Goal: Information Seeking & Learning: Learn about a topic

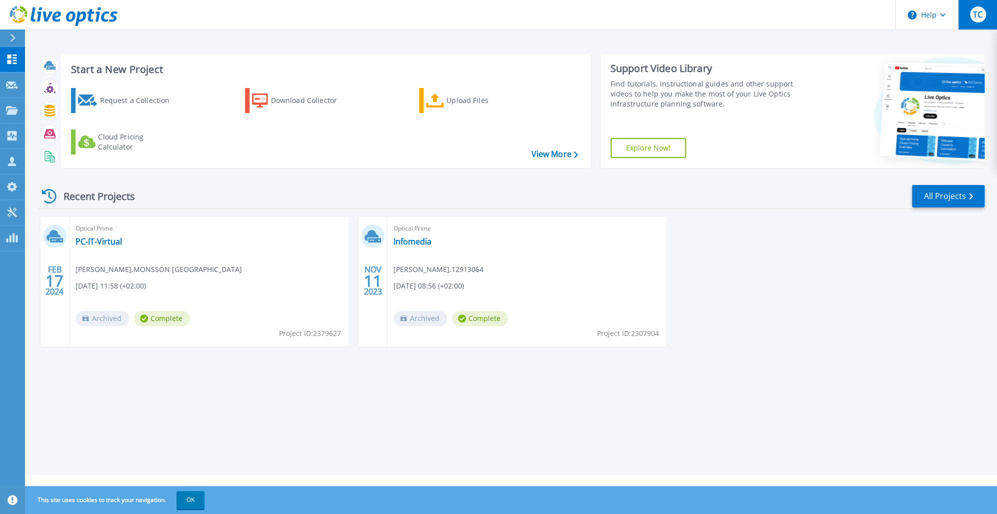
click at [980, 16] on span "TC" at bounding box center [978, 15] width 10 height 8
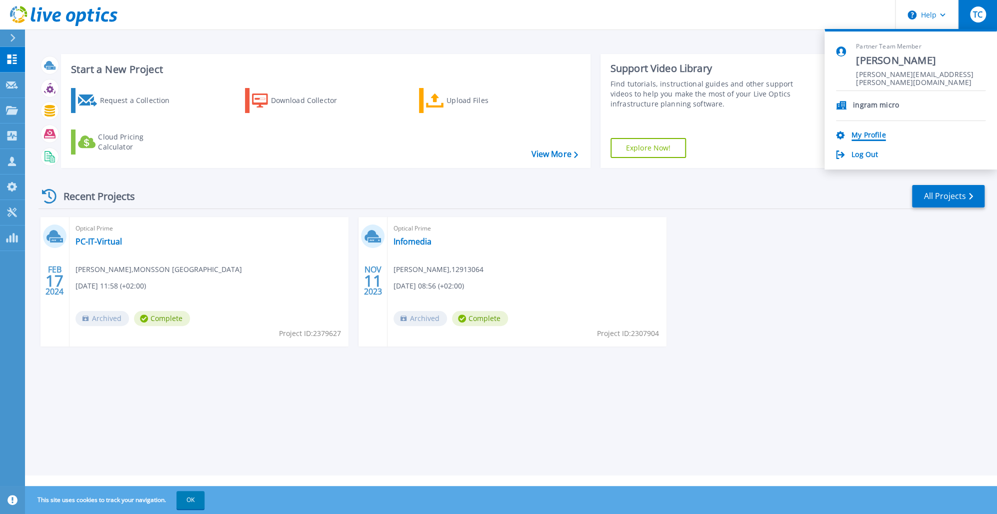
click at [865, 136] on link "My Profile" at bounding box center [869, 136] width 34 height 10
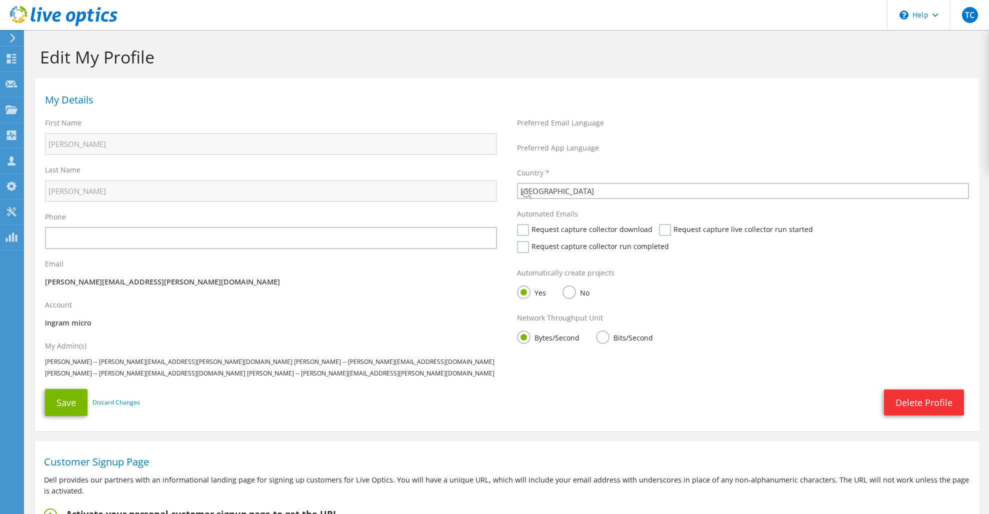
select select "181"
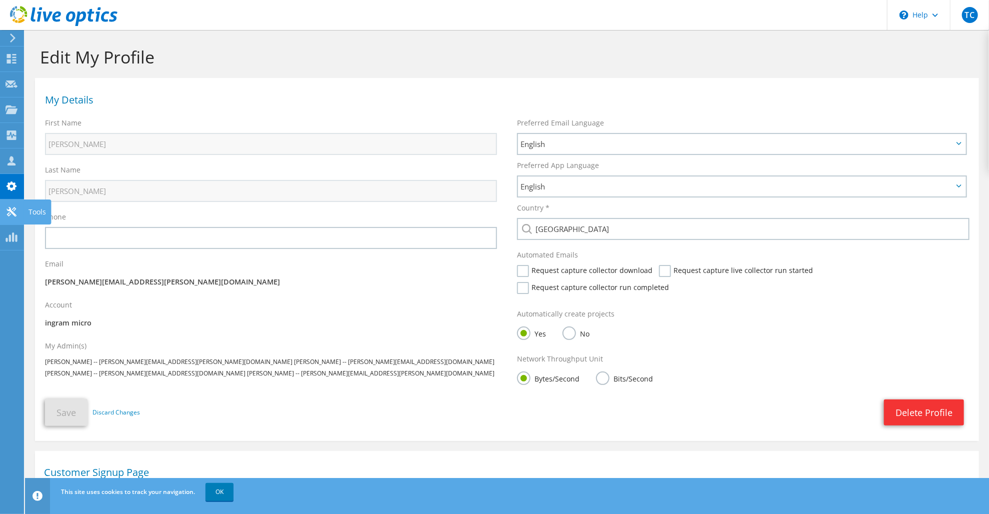
click at [17, 208] on icon at bounding box center [12, 212] width 12 height 10
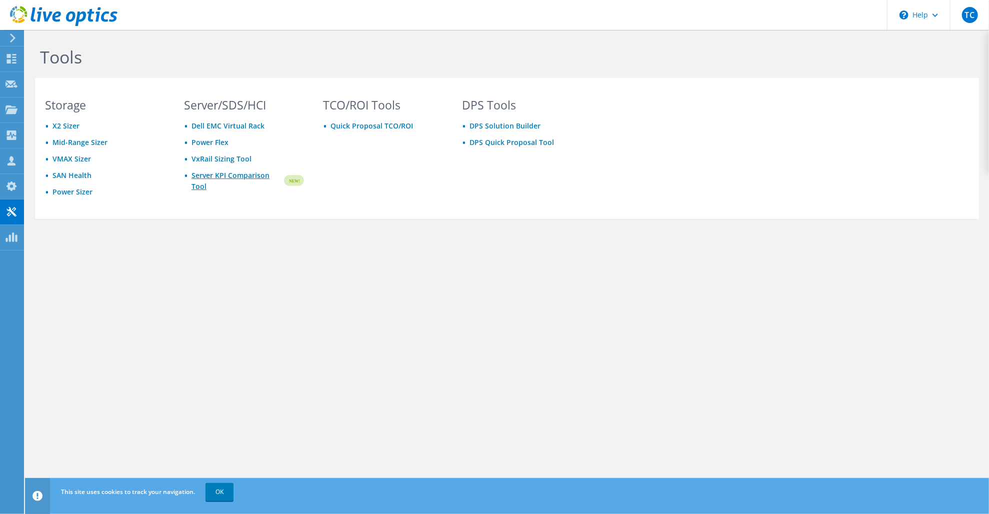
click at [198, 175] on link "Server KPI Comparison Tool" at bounding box center [237, 181] width 91 height 22
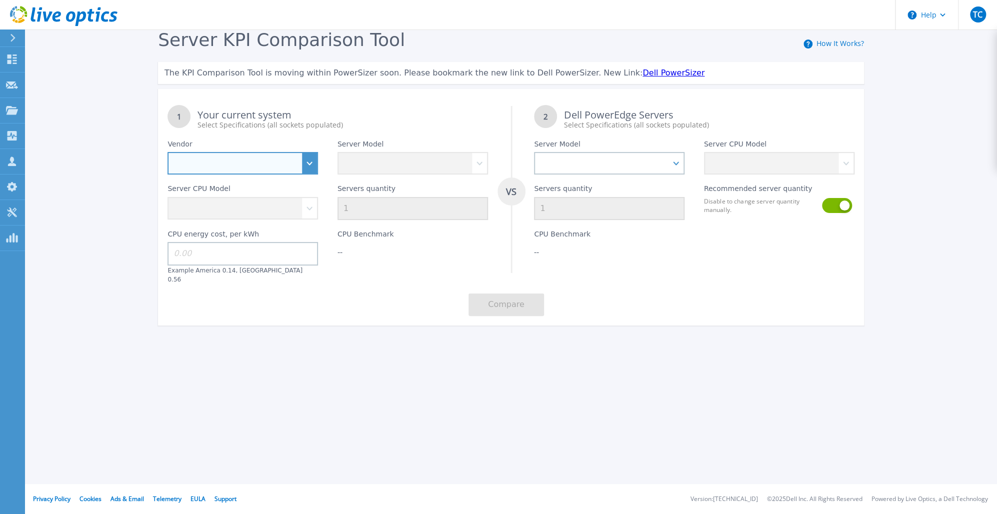
click at [310, 164] on select "Dell HPE Lenovo Supermicro" at bounding box center [243, 163] width 151 height 23
select select "Dell"
click at [168, 153] on select "Dell HPE Lenovo Supermicro" at bounding box center [243, 163] width 151 height 23
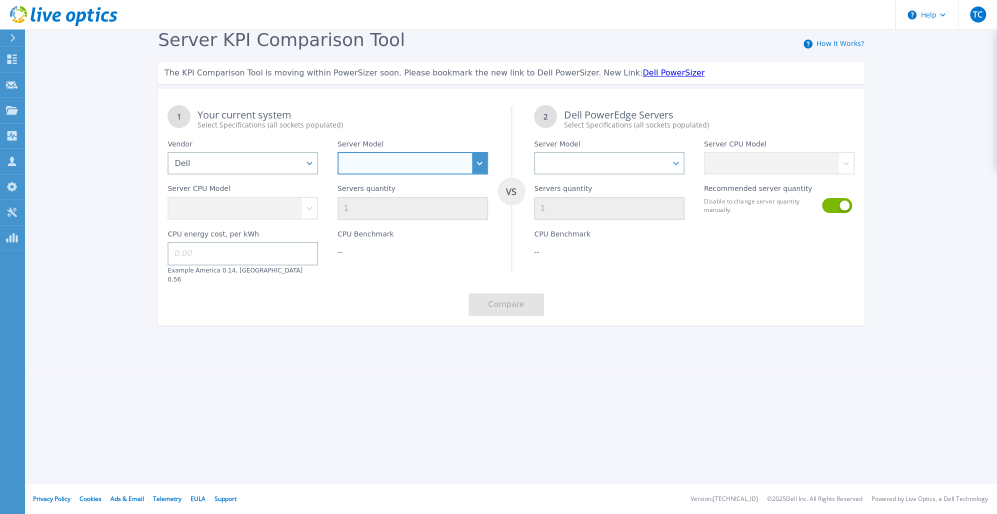
click at [369, 166] on select "PowerEdge C6520 PowerEdge C6525 PowerEdge HS5610 PowerEdge HS5620 PowerEdge R24…" at bounding box center [413, 163] width 151 height 23
select select "PowerEdge R760"
click at [338, 153] on select "PowerEdge C6520 PowerEdge C6525 PowerEdge HS5610 PowerEdge HS5620 PowerEdge R24…" at bounding box center [413, 163] width 151 height 23
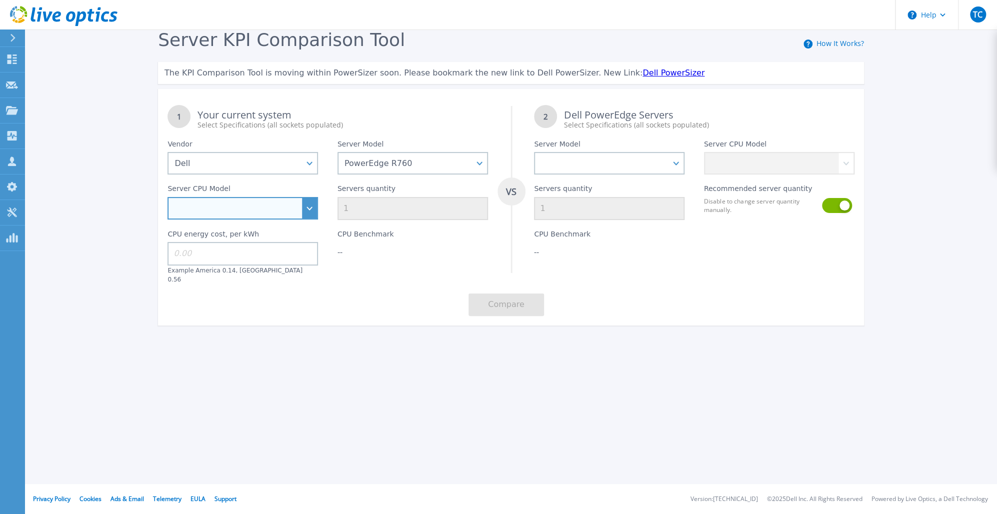
click at [309, 203] on select "Intel Xeon Silver 4509Y 2.6GHz Intel Xeon Silver 4510 2.4GHz Intel Xeon Silver …" at bounding box center [243, 208] width 151 height 23
select select "335350"
click at [168, 198] on select "Intel Xeon Silver 4509Y 2.6GHz Intel Xeon Silver 4510 2.4GHz Intel Xeon Silver …" at bounding box center [243, 208] width 151 height 23
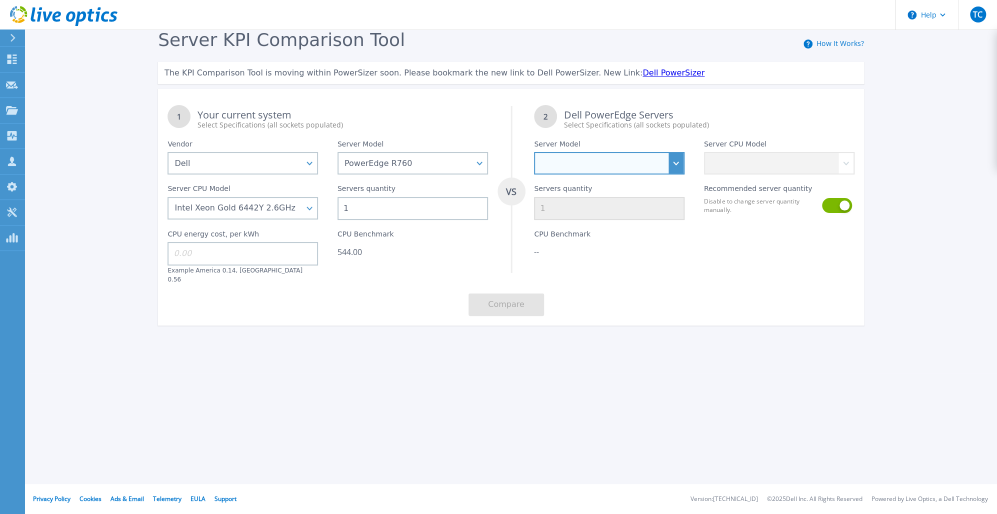
click at [586, 166] on select "PowerEdge C6520 PowerEdge C6525 PowerEdge HS5610 PowerEdge HS5620 PowerEdge R24…" at bounding box center [609, 163] width 151 height 23
select select "PowerEdge R770"
click at [534, 153] on select "PowerEdge C6520 PowerEdge C6525 PowerEdge HS5610 PowerEdge HS5620 PowerEdge R24…" at bounding box center [609, 163] width 151 height 23
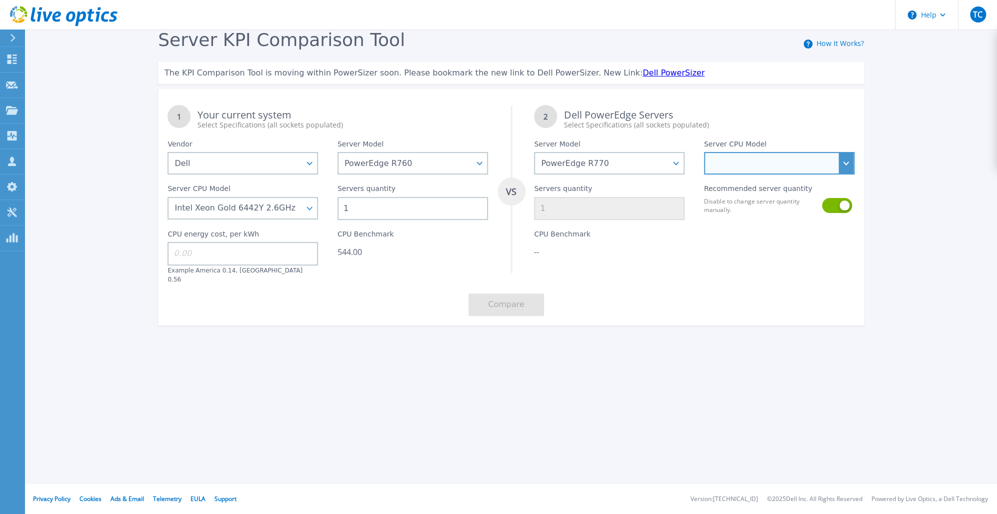
click at [761, 160] on select "Intel Xeon 6766E 1.9GHz Intel Xeon 6517P 3.2GHz Intel Xeon 6530P 2.3GHz Intel X…" at bounding box center [779, 163] width 151 height 23
select select "337304"
click at [704, 153] on select "Intel Xeon 6766E 1.9GHz Intel Xeon 6517P 3.2GHz Intel Xeon 6530P 2.3GHz Intel X…" at bounding box center [779, 163] width 151 height 23
click at [743, 279] on div "1 Your current system Select Specifications (all sockets populated) VS 2 Dell P…" at bounding box center [511, 211] width 706 height 230
click at [285, 254] on input at bounding box center [243, 253] width 151 height 23
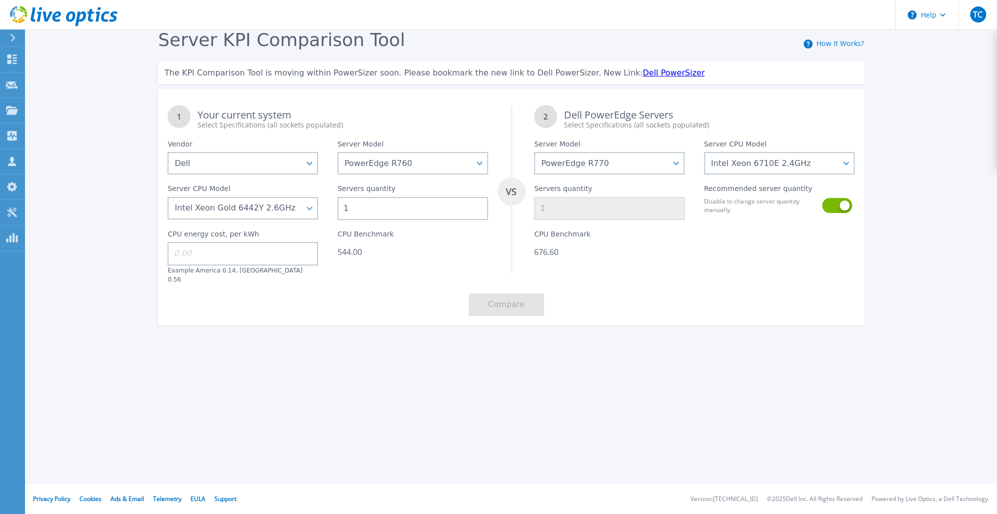
click at [285, 254] on input at bounding box center [243, 253] width 151 height 23
type input "0.56"
click at [589, 269] on div "CPU Benchmark 676.60" at bounding box center [610, 252] width 170 height 64
click at [529, 294] on button "Compare" at bounding box center [507, 305] width 76 height 23
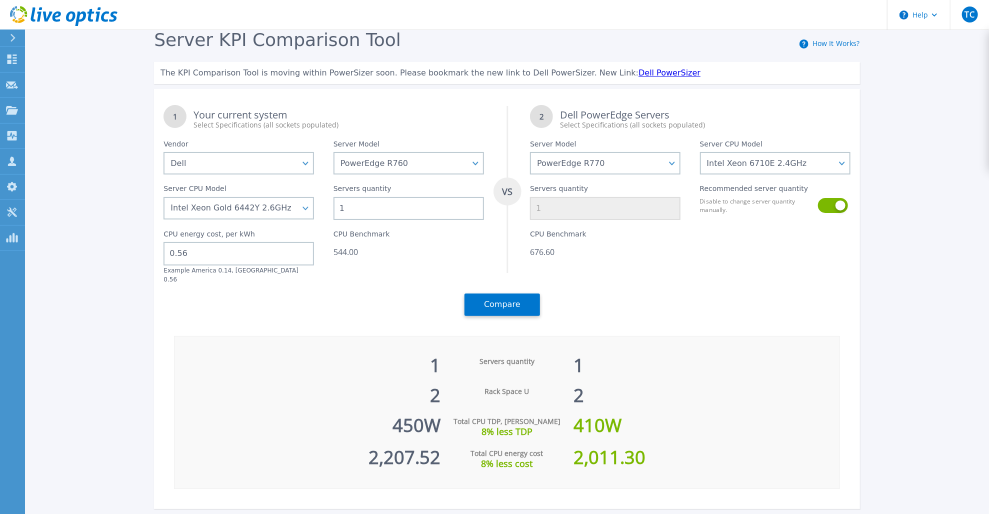
click at [541, 256] on div "676.60" at bounding box center [605, 252] width 151 height 10
click at [19, 238] on link "PowerSizer PowerSizer" at bounding box center [12, 239] width 25 height 26
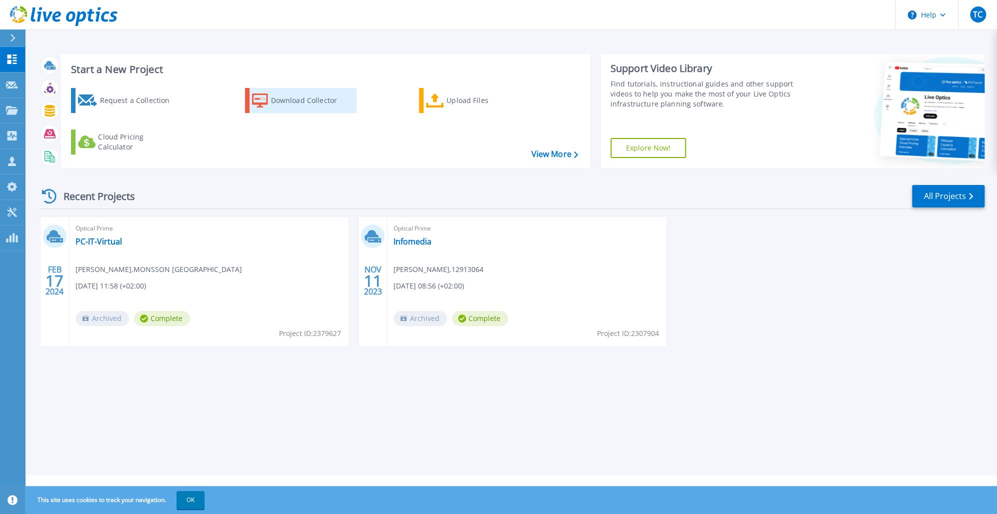
click at [320, 108] on div "Download Collector" at bounding box center [311, 101] width 80 height 20
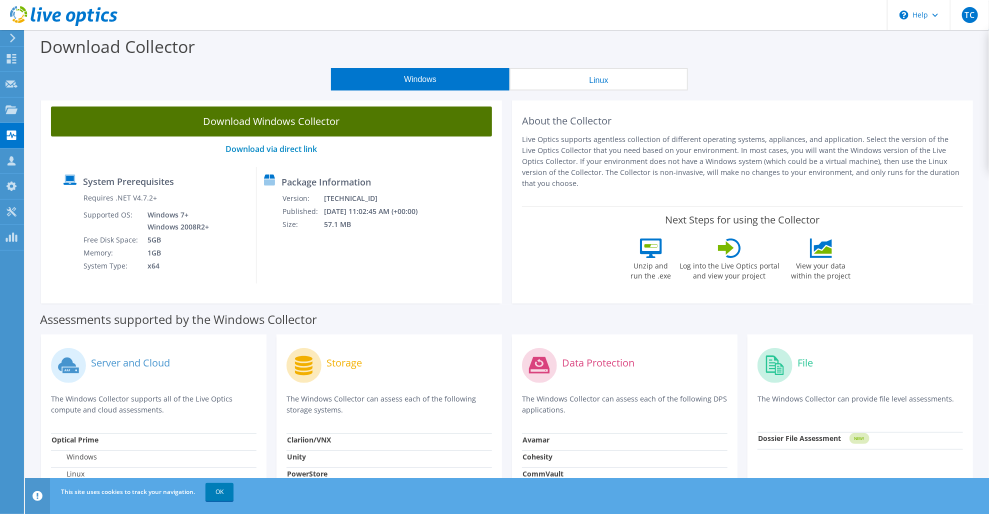
click at [366, 120] on link "Download Windows Collector" at bounding box center [271, 122] width 441 height 30
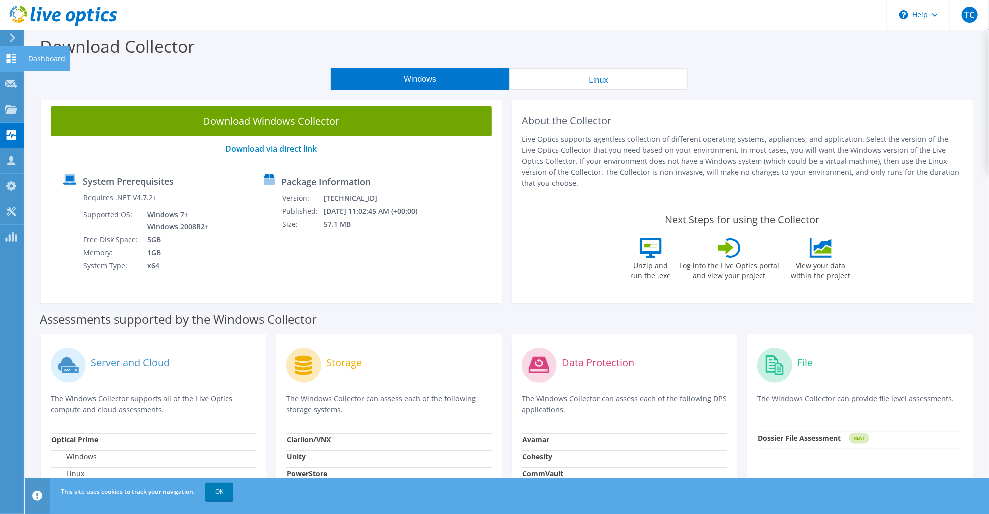
click at [12, 57] on icon at bounding box center [12, 59] width 12 height 10
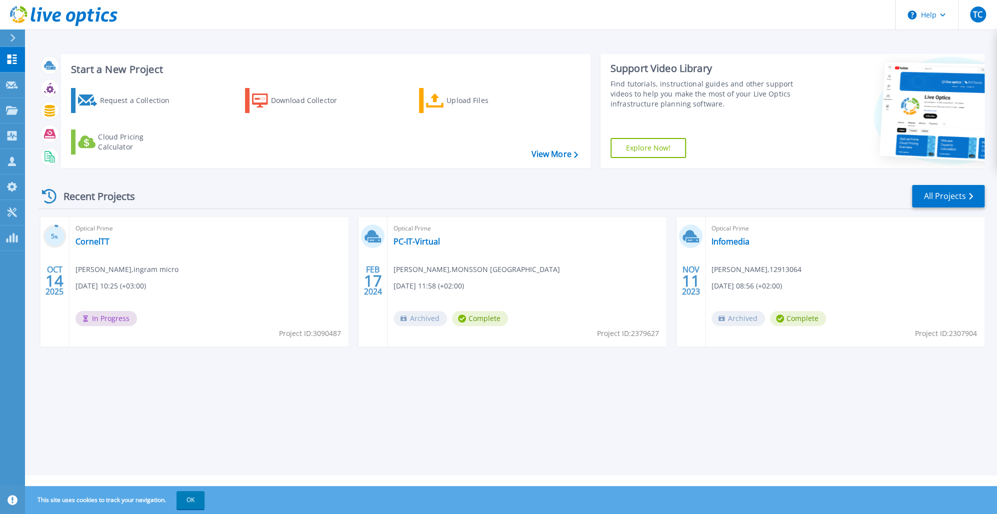
click at [146, 282] on span "[DATE] 10:25 (+03:00)" at bounding box center [111, 286] width 71 height 11
click at [157, 294] on div "Optical Prime CornelTT Tutuianu Cornel , ingram micro 10/14/2025, 10:25 (+03:00…" at bounding box center [209, 282] width 279 height 130
click at [146, 286] on span "[DATE] 10:25 (+03:00)" at bounding box center [111, 286] width 71 height 11
click at [120, 318] on span "In Progress" at bounding box center [107, 318] width 62 height 15
click at [10, 86] on icon at bounding box center [12, 86] width 12 height 8
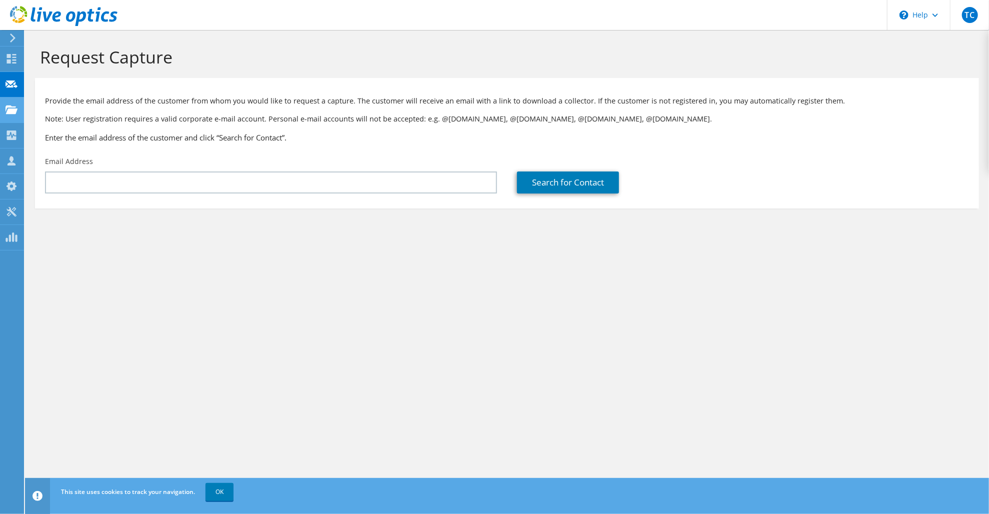
click at [14, 111] on use at bounding box center [12, 109] width 12 height 9
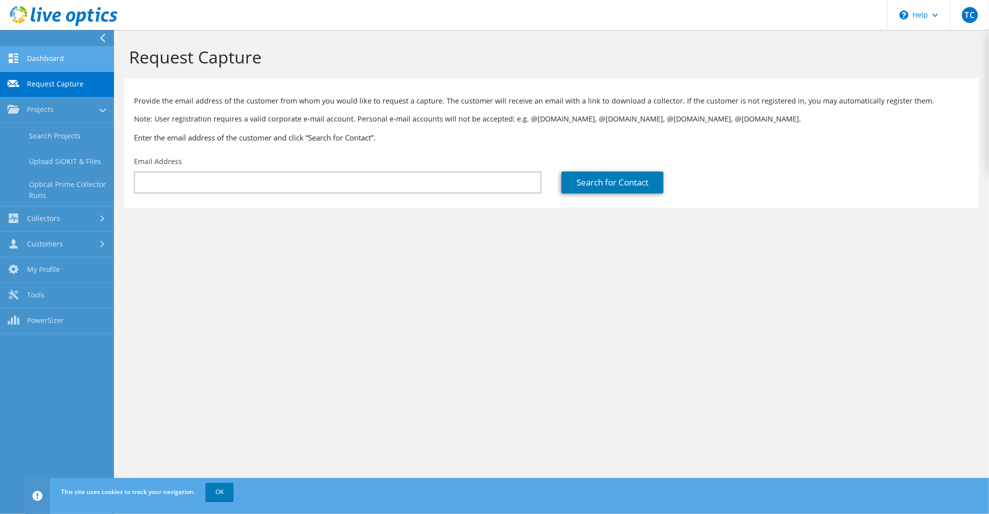
click at [43, 66] on link "Dashboard" at bounding box center [57, 60] width 114 height 26
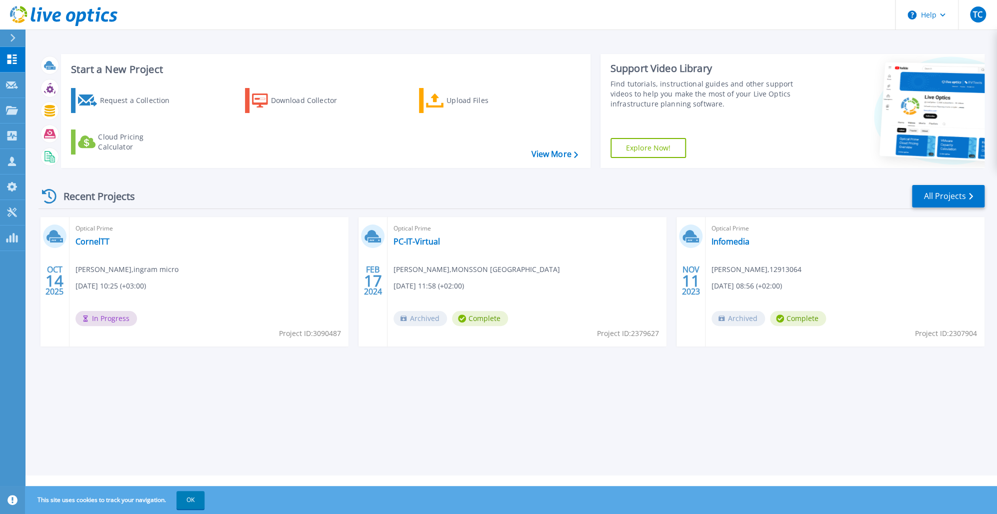
click at [297, 328] on span "Project ID: 3090487" at bounding box center [310, 333] width 62 height 11
click at [92, 235] on div "Optical Prime CornelTT Tutuianu Cornel , ingram micro 10/14/2025, 10:25 (+03:00…" at bounding box center [209, 282] width 279 height 130
click at [90, 241] on link "CornelTT" at bounding box center [93, 242] width 34 height 10
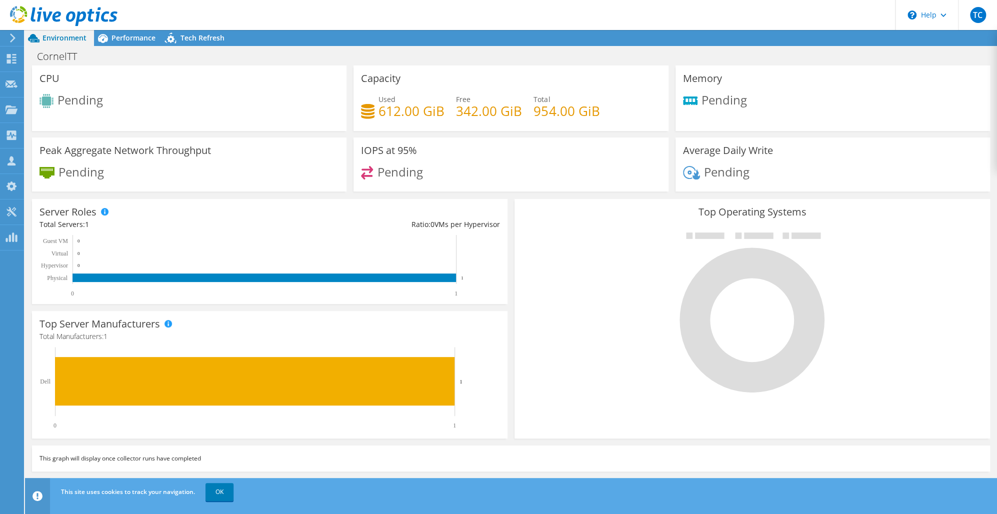
scroll to position [150, 0]
click at [212, 493] on link "OK" at bounding box center [220, 492] width 28 height 18
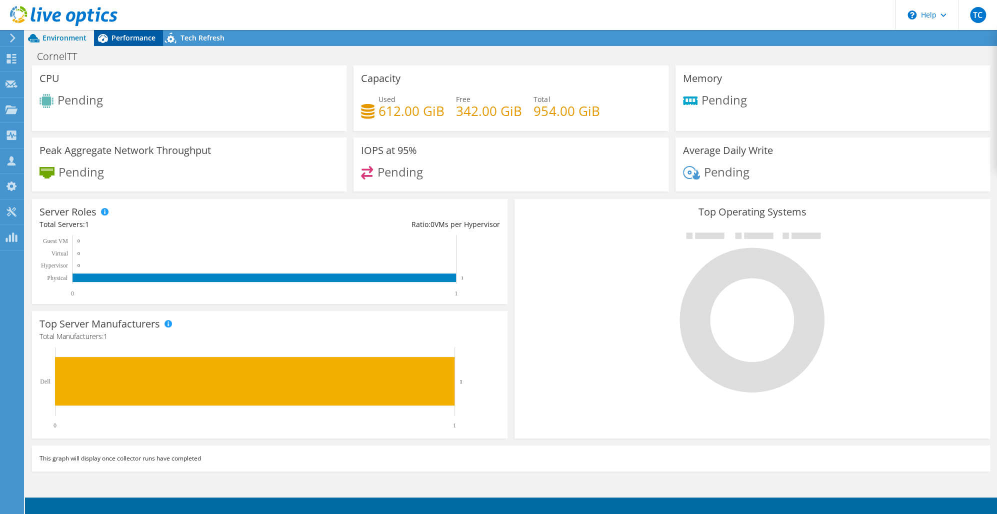
click at [135, 41] on span "Performance" at bounding box center [134, 38] width 44 height 10
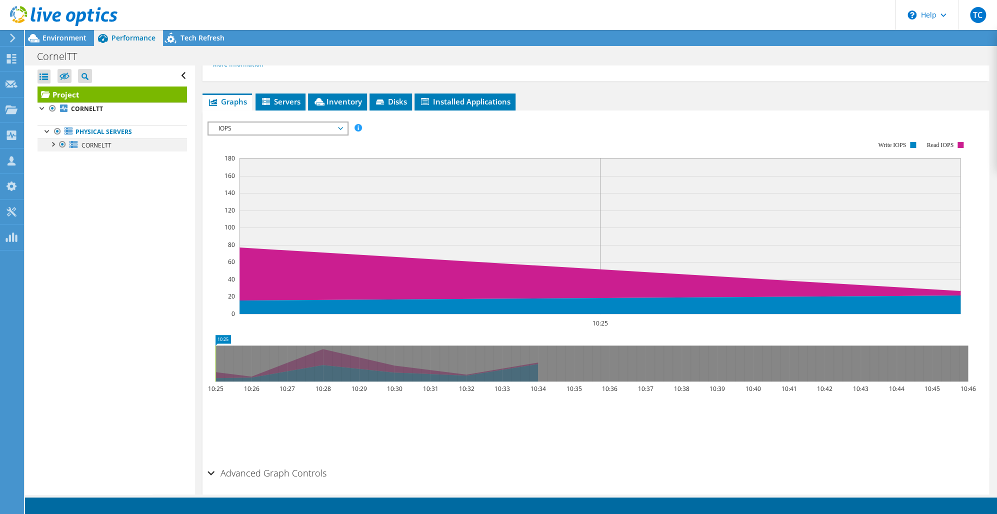
click at [57, 143] on div at bounding box center [53, 144] width 10 height 10
click at [90, 155] on link "0 C:" at bounding box center [113, 158] width 150 height 13
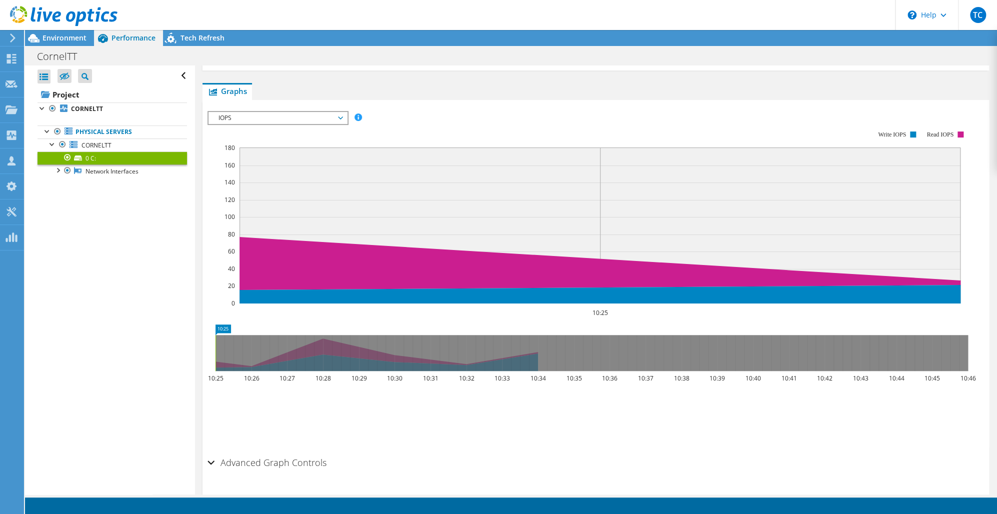
click at [243, 118] on span "IOPS" at bounding box center [278, 118] width 129 height 12
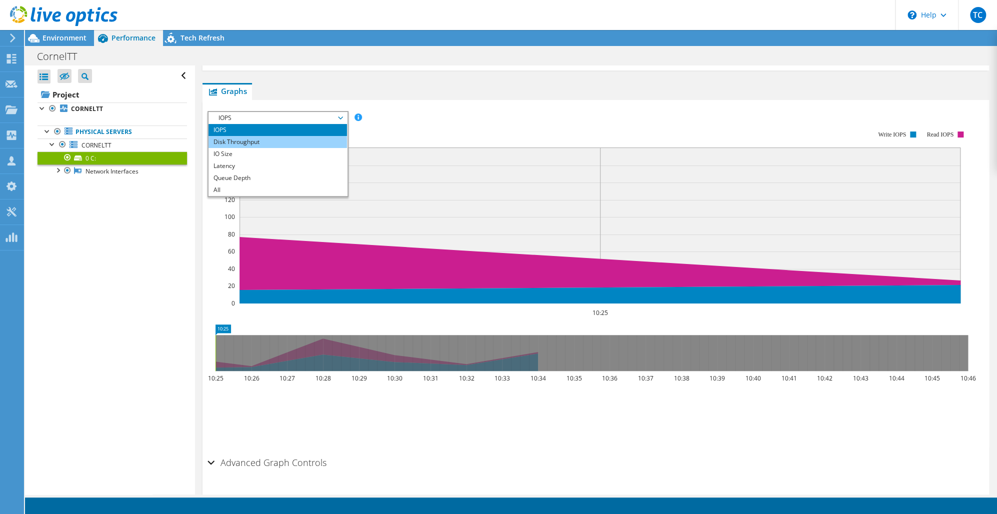
click at [235, 137] on li "Disk Throughput" at bounding box center [278, 142] width 139 height 12
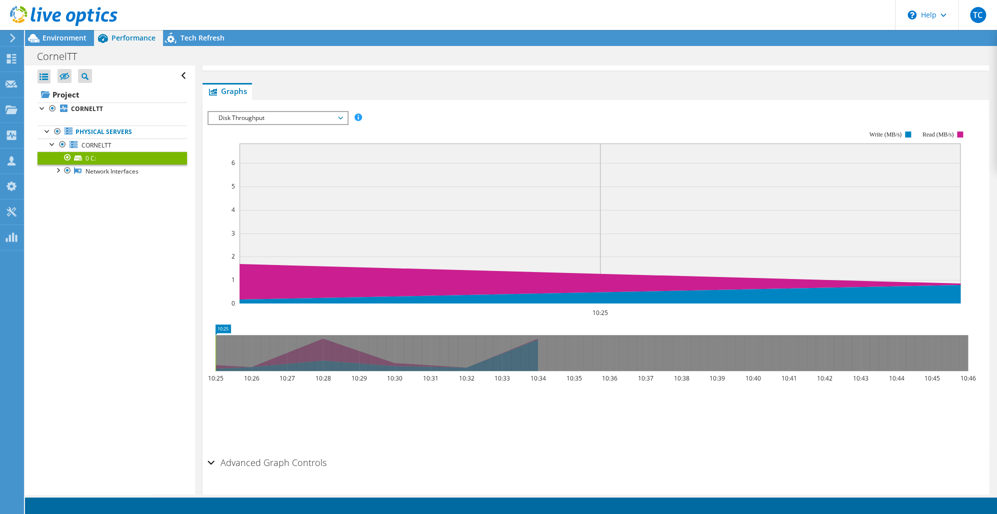
click at [258, 118] on span "Disk Throughput" at bounding box center [278, 118] width 129 height 12
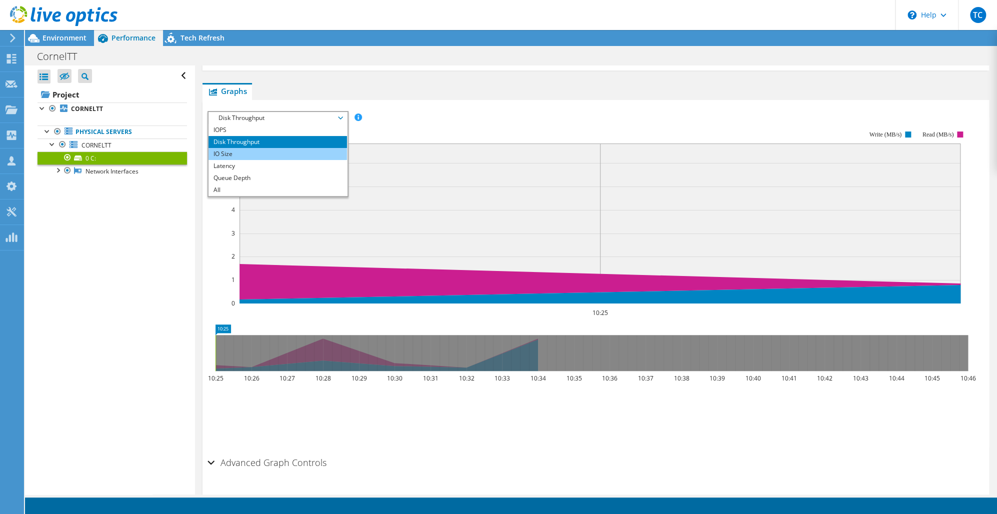
click at [250, 152] on li "IO Size" at bounding box center [278, 154] width 139 height 12
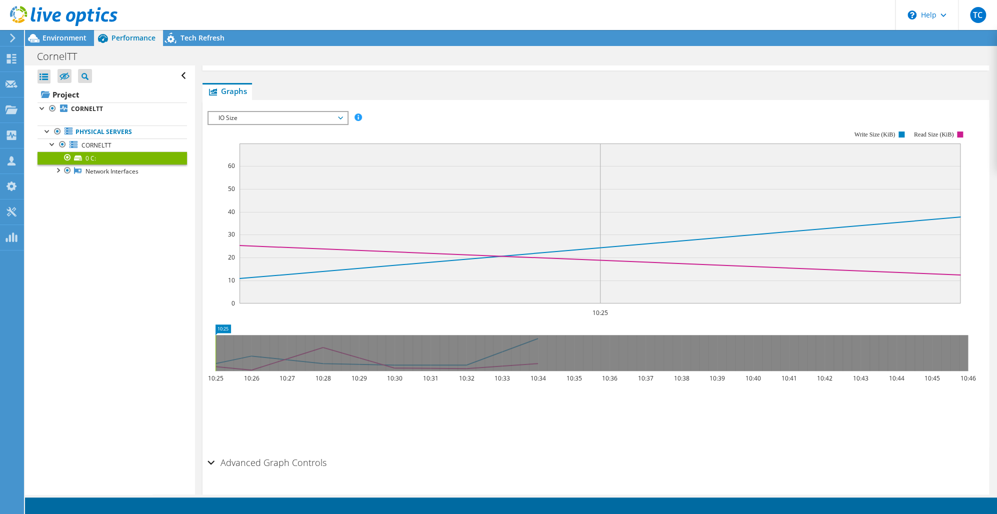
click at [255, 111] on div "IO Size IOPS Disk Throughput IO Size Latency Queue Depth CPU Percentage Memory …" at bounding box center [278, 118] width 141 height 14
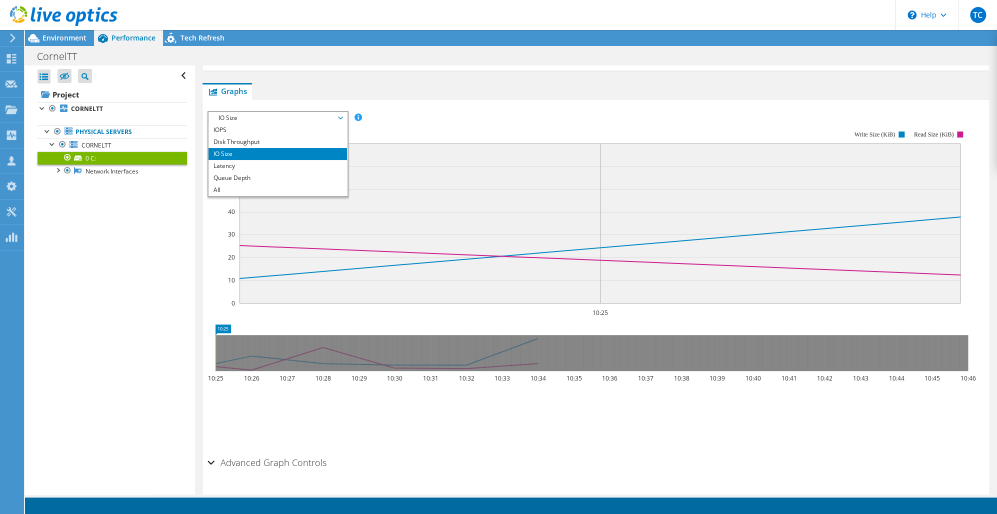
click at [505, 266] on rect at bounding box center [600, 224] width 721 height 160
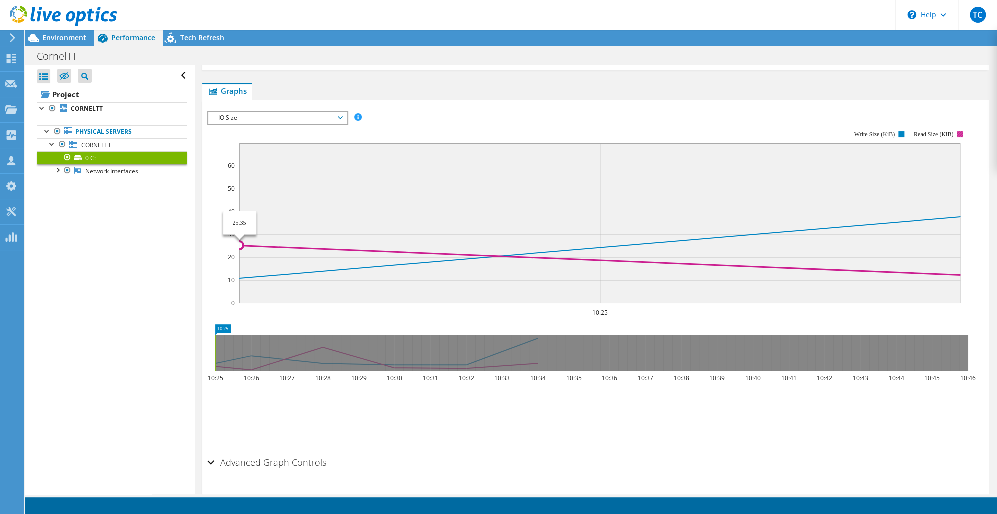
click at [269, 458] on h2 "Advanced Graph Controls" at bounding box center [267, 463] width 119 height 20
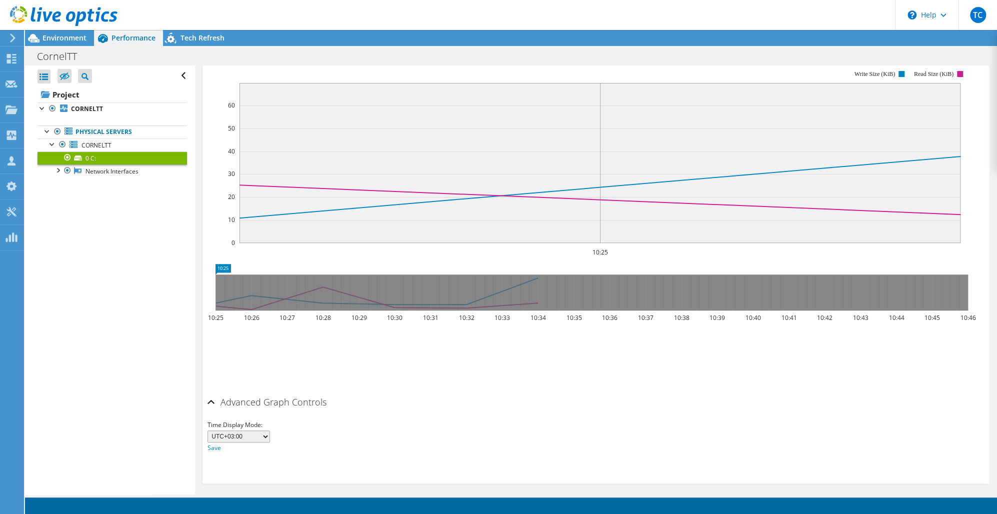
scroll to position [0, 0]
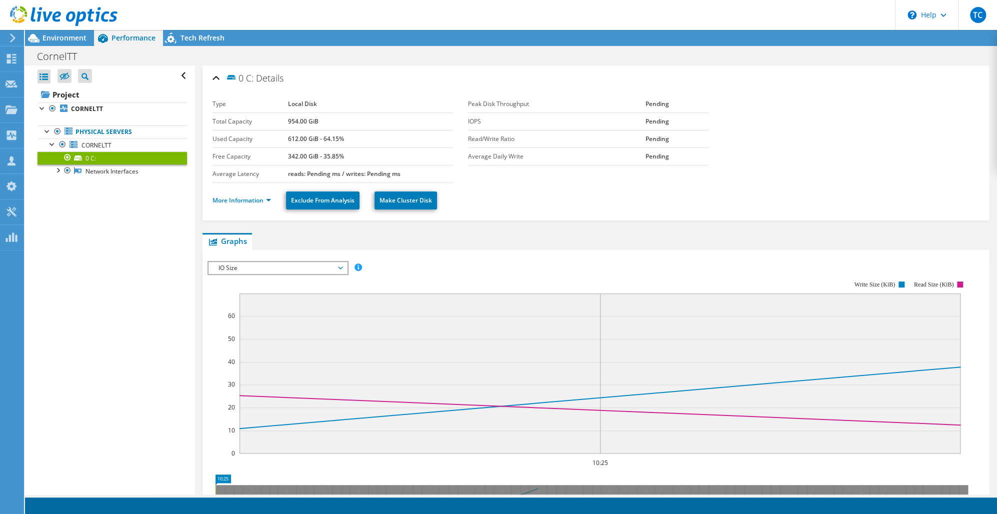
click at [478, 140] on label "Read/Write Ratio" at bounding box center [557, 139] width 178 height 10
click at [119, 172] on link "Network Interfaces" at bounding box center [113, 171] width 150 height 13
click at [60, 168] on div at bounding box center [58, 170] width 10 height 10
click at [110, 184] on link "Intel(R) Wi-Fi 6 AX201 160MHz" at bounding box center [113, 184] width 150 height 13
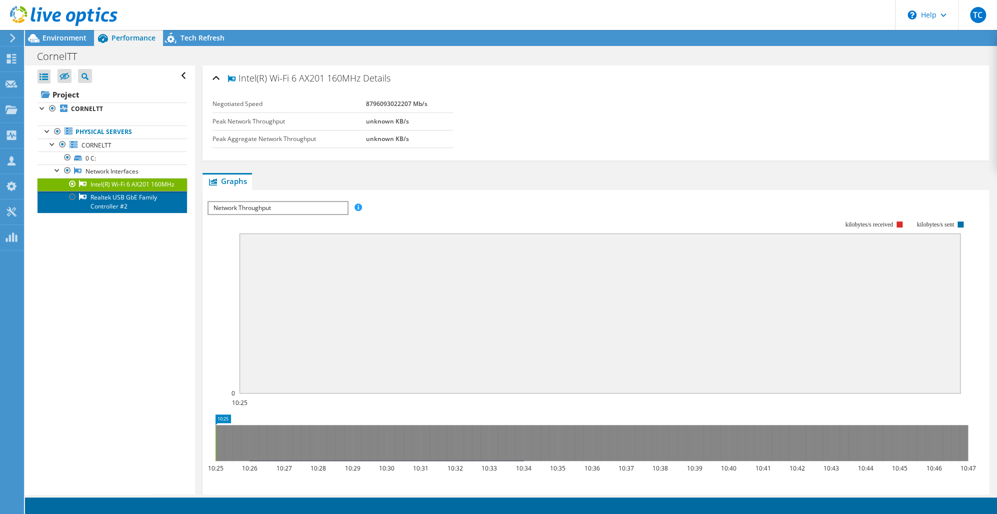
click at [128, 210] on link "Realtek USB GbE Family Controller #2" at bounding box center [113, 202] width 150 height 22
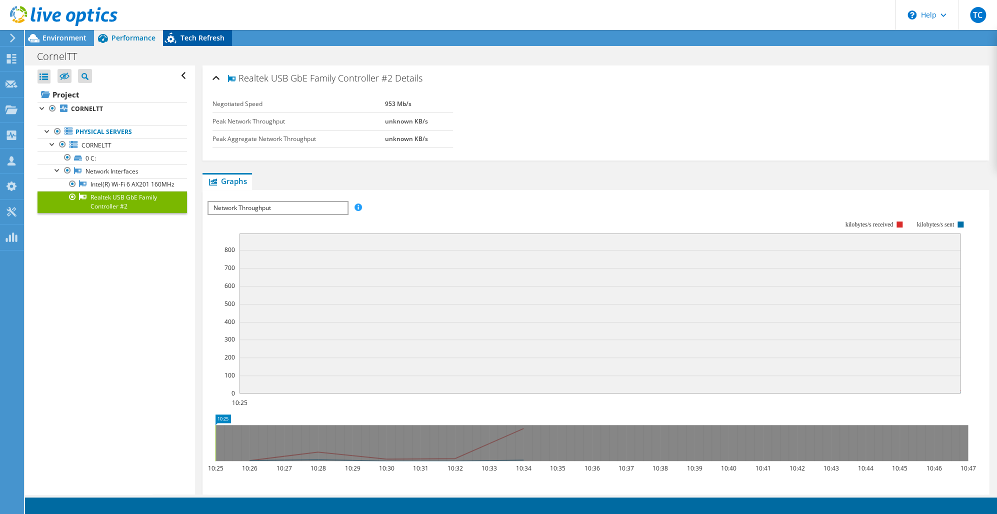
click at [179, 40] on icon at bounding box center [172, 40] width 18 height 21
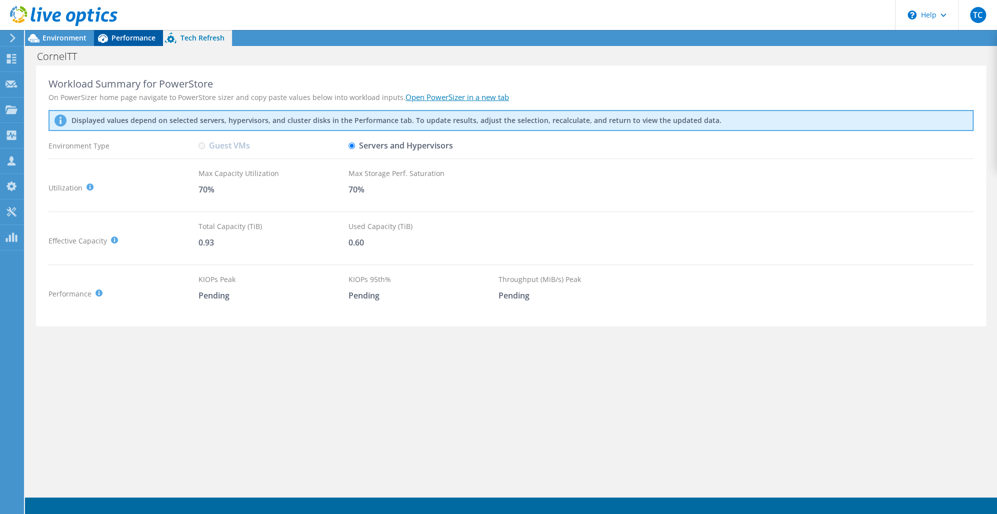
click at [115, 35] on span "Performance" at bounding box center [134, 38] width 44 height 10
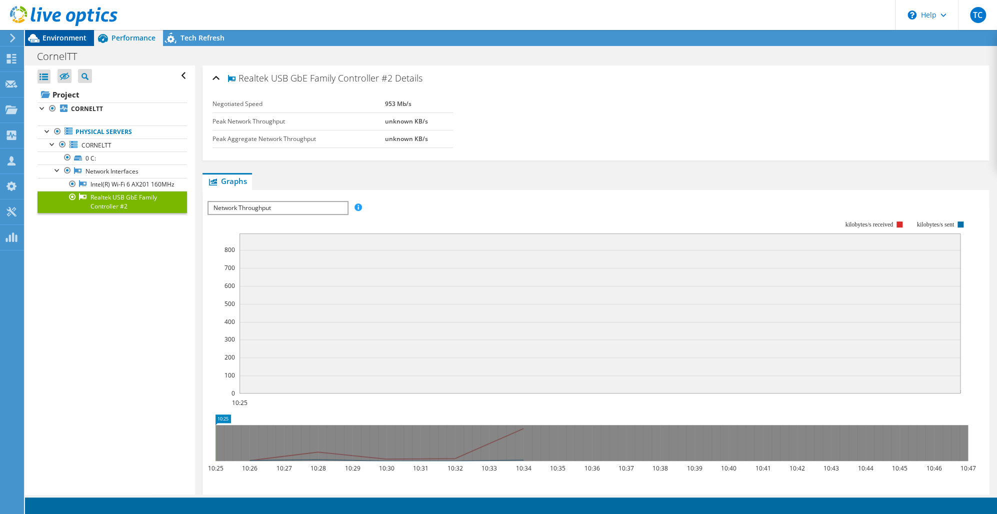
click at [68, 38] on span "Environment" at bounding box center [65, 38] width 44 height 10
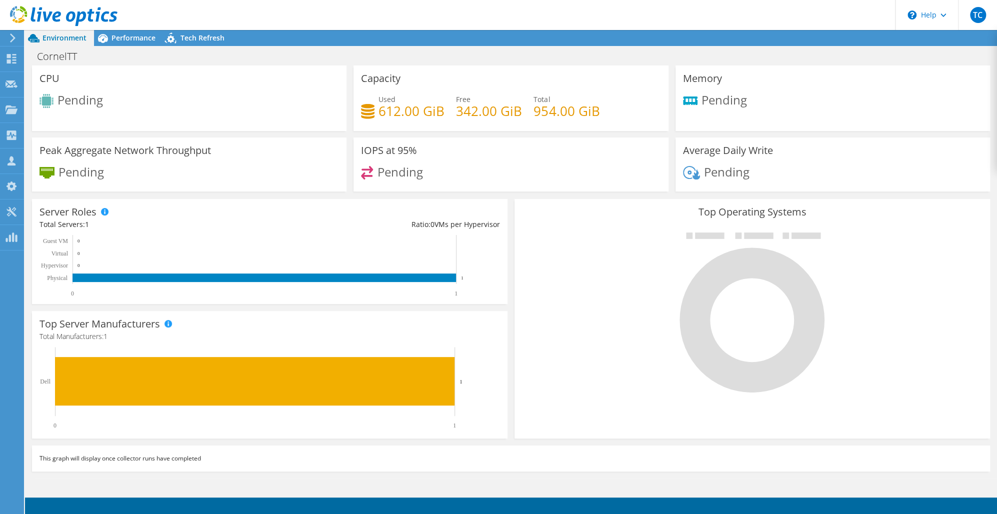
click at [117, 27] on link at bounding box center [64, 24] width 108 height 9
click at [117, 38] on span "Performance" at bounding box center [134, 38] width 44 height 10
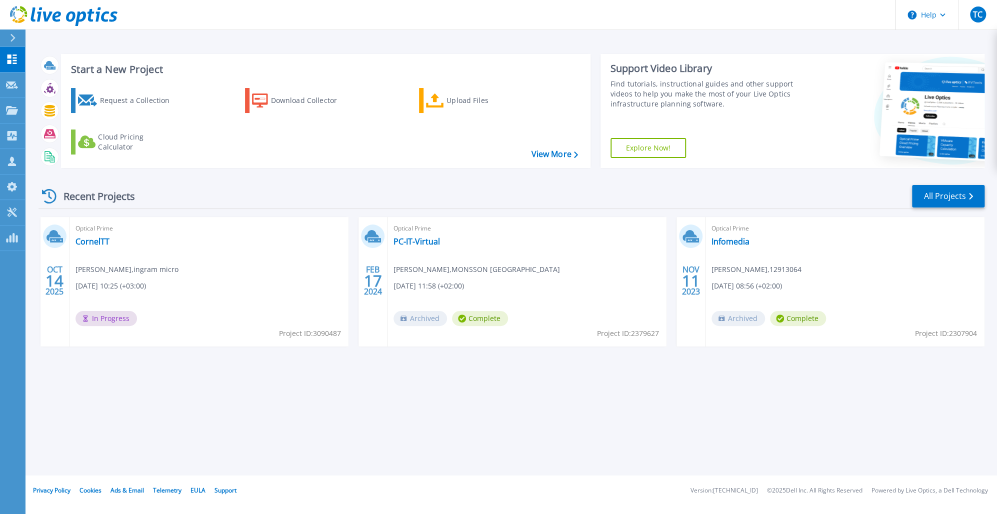
click at [173, 276] on div "Optical Prime CornelTT Tutuianu Cornel , ingram micro 10/14/2025, 10:25 (+03:00…" at bounding box center [209, 282] width 279 height 130
click at [171, 140] on div "Cloud Pricing Calculator" at bounding box center [138, 142] width 80 height 20
click at [105, 264] on span "[PERSON_NAME] , [PERSON_NAME] micro" at bounding box center [127, 269] width 103 height 11
click at [76, 240] on link "CornelTT" at bounding box center [93, 242] width 34 height 10
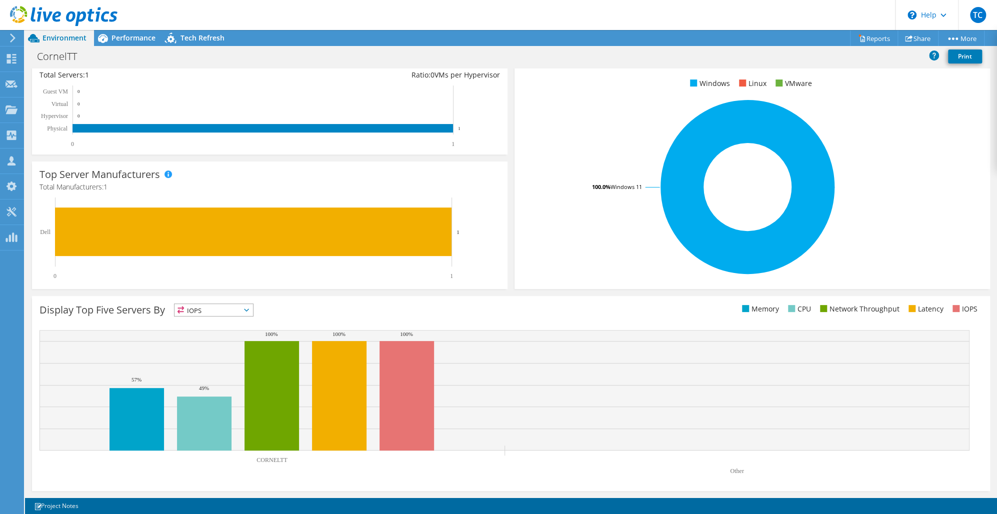
scroll to position [3, 0]
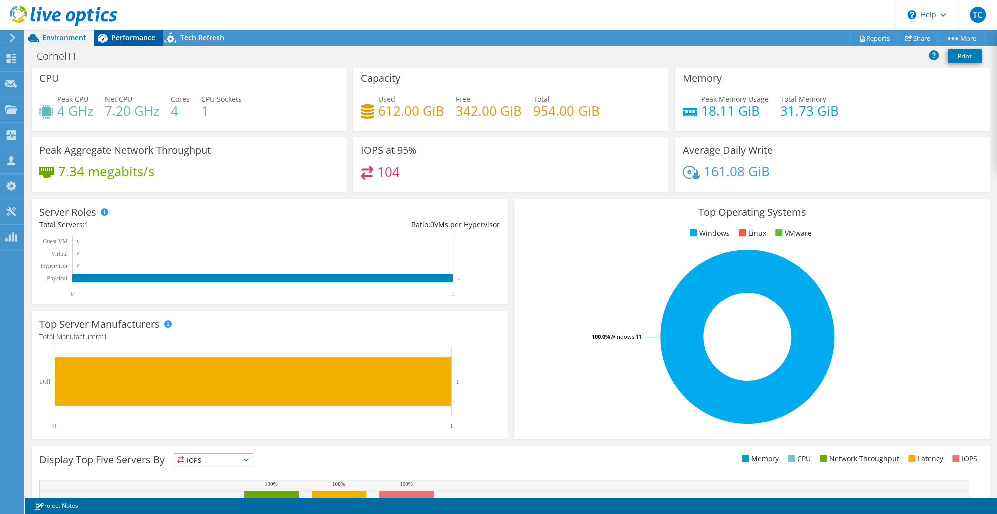
click at [126, 34] on span "Performance" at bounding box center [134, 38] width 44 height 10
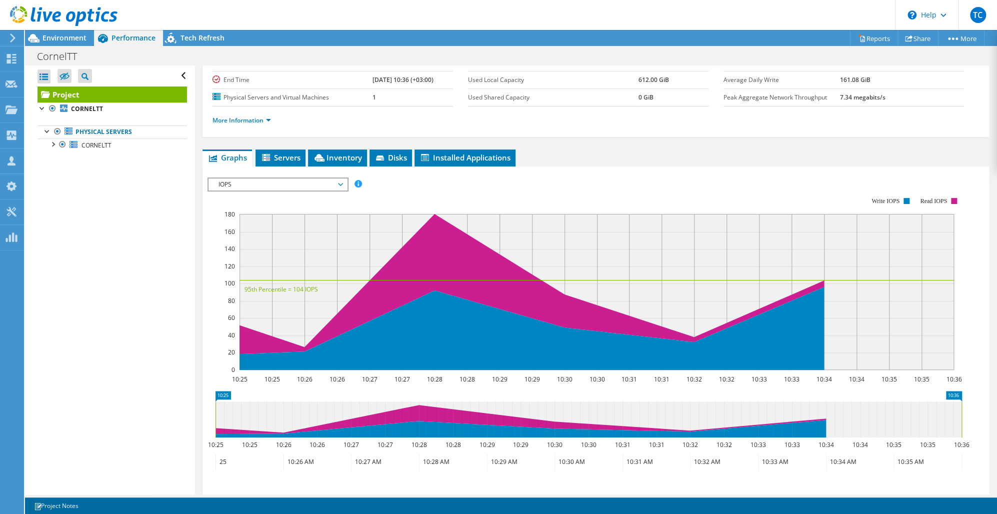
scroll to position [100, 0]
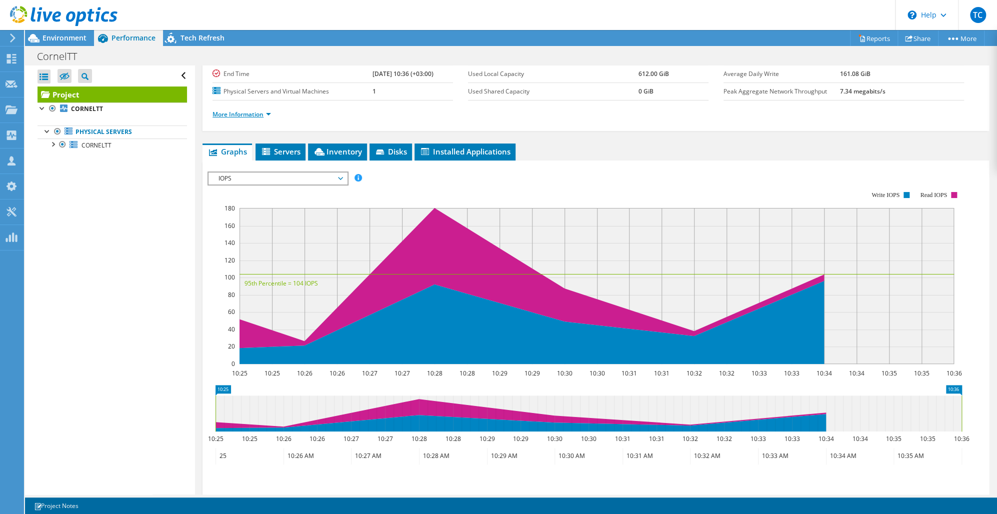
click at [264, 113] on link "More Information" at bounding box center [242, 114] width 59 height 9
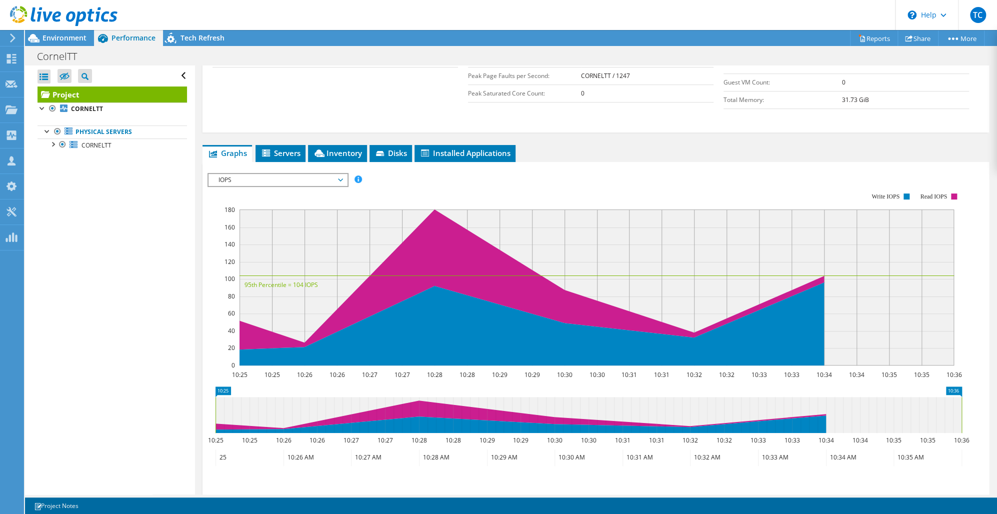
scroll to position [336, 0]
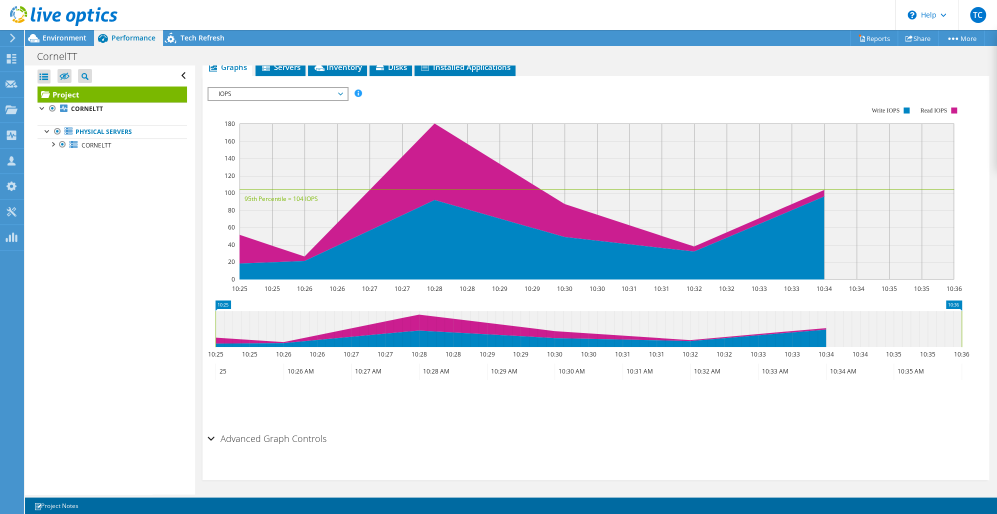
click at [325, 432] on div "Advanced Graph Controls" at bounding box center [596, 440] width 777 height 22
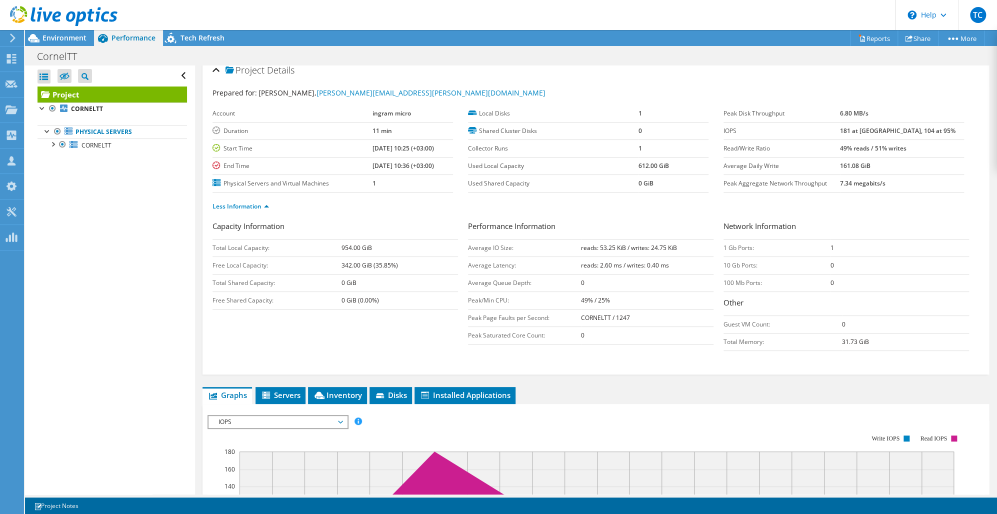
scroll to position [0, 0]
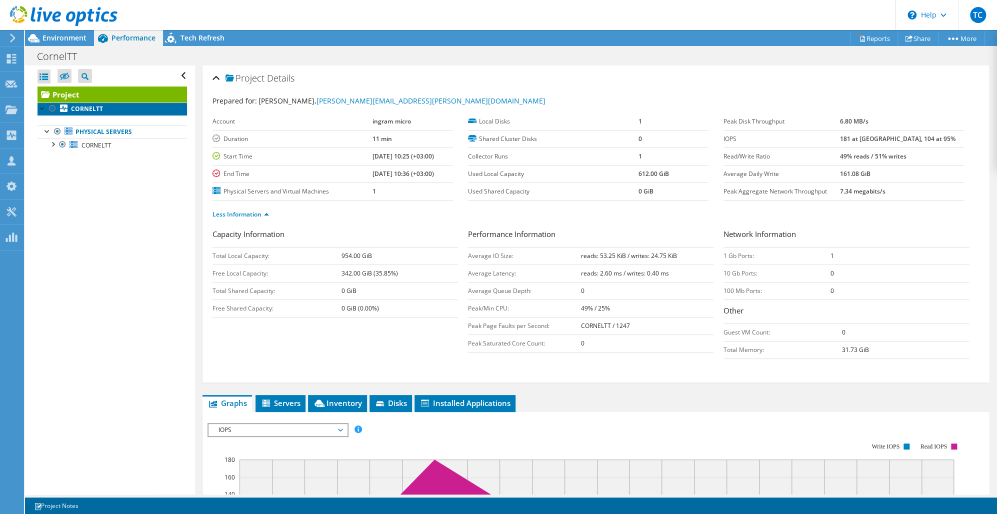
click at [96, 111] on b "CORNELTT" at bounding box center [87, 109] width 32 height 9
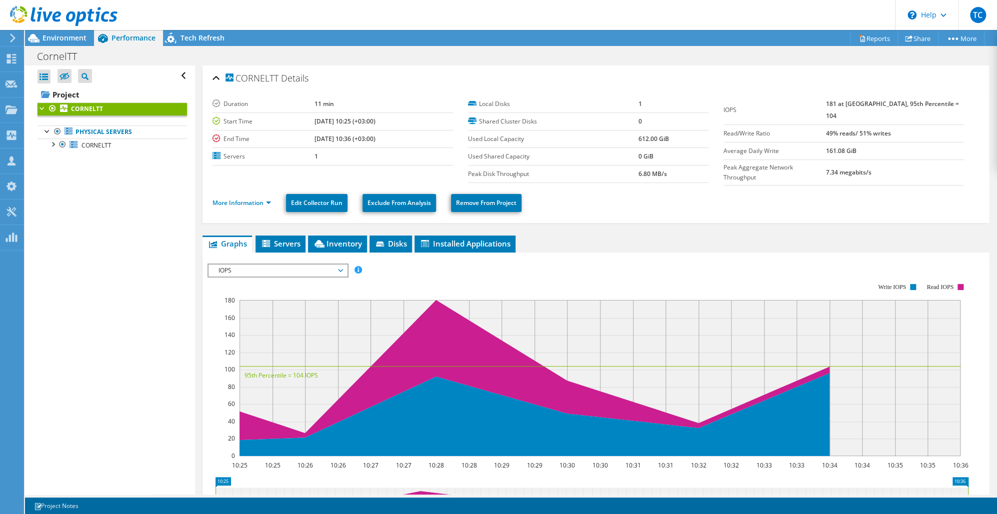
click at [95, 111] on b "CORNELTT" at bounding box center [87, 109] width 32 height 9
click at [102, 150] on link "CORNELTT" at bounding box center [113, 145] width 150 height 13
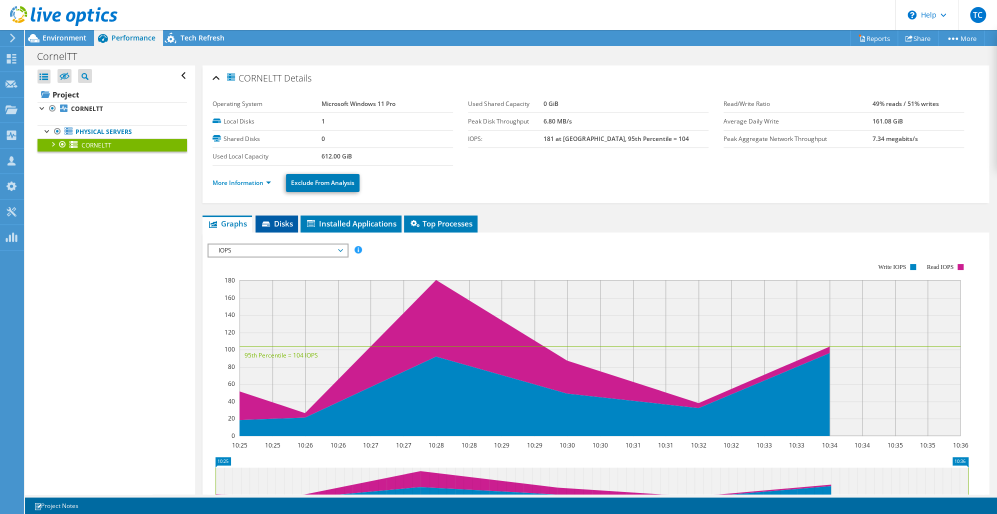
click at [289, 222] on span "Disks" at bounding box center [277, 224] width 33 height 10
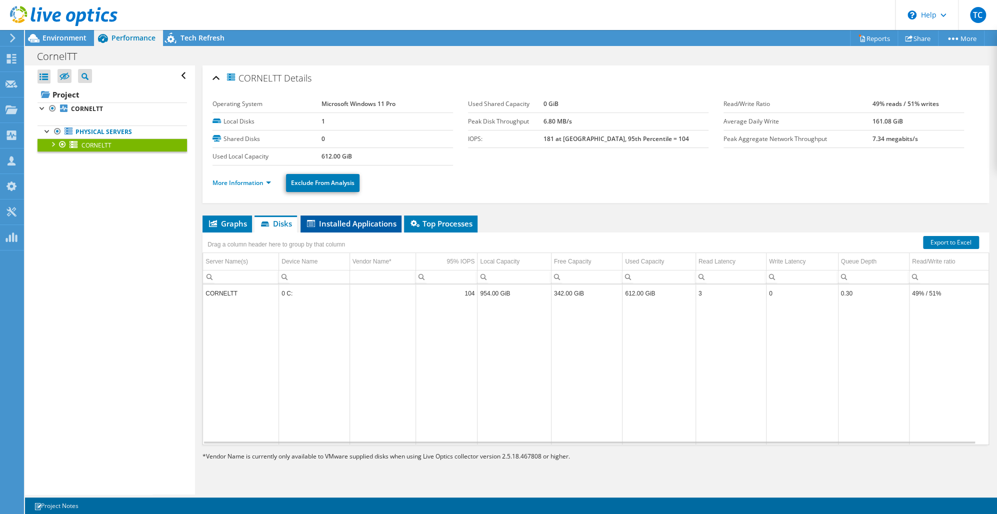
click at [369, 219] on span "Installed Applications" at bounding box center [351, 224] width 91 height 10
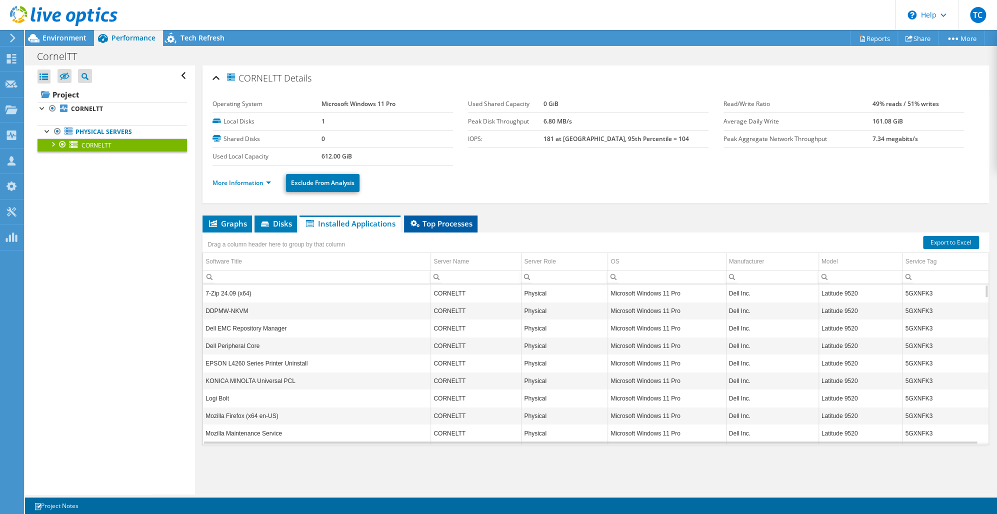
click at [433, 224] on span "Top Processes" at bounding box center [441, 224] width 64 height 10
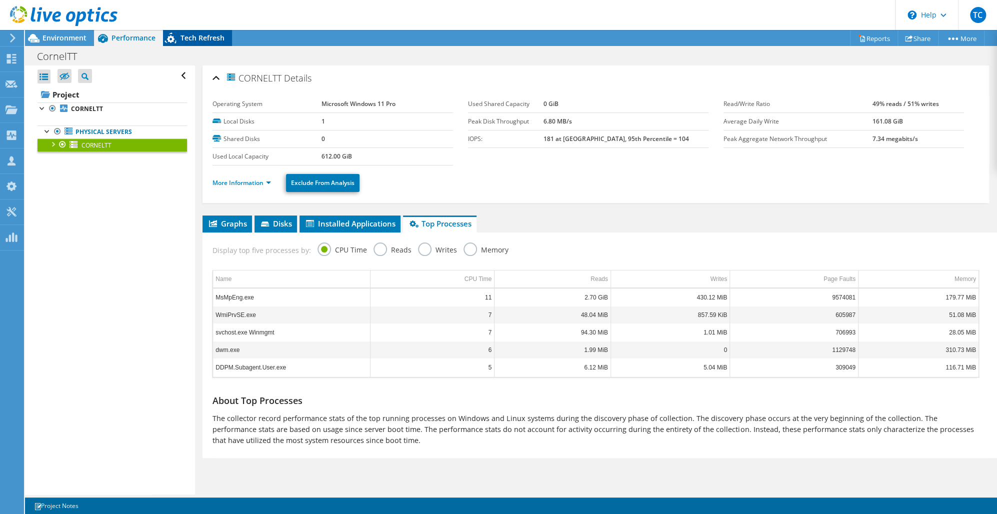
click at [183, 39] on span "Tech Refresh" at bounding box center [203, 38] width 44 height 10
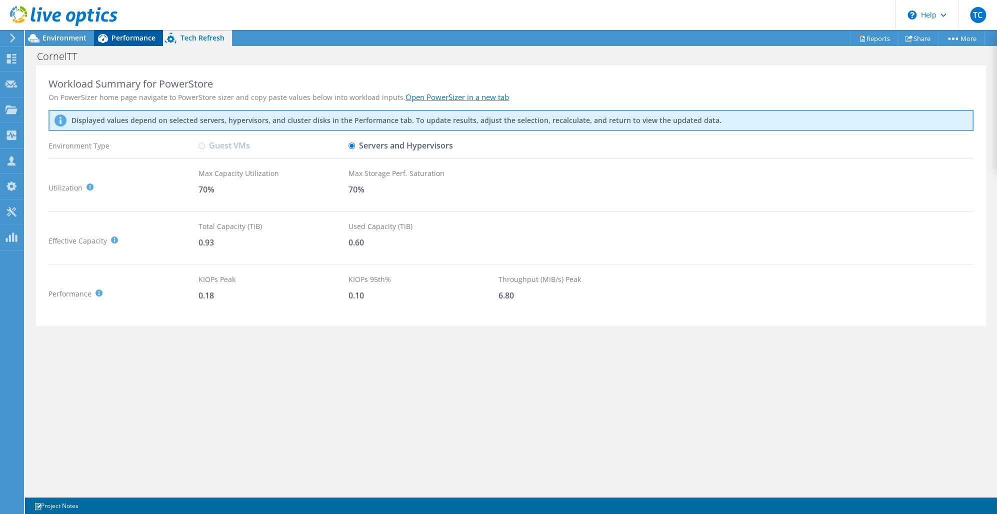
click at [109, 35] on icon at bounding box center [103, 39] width 18 height 18
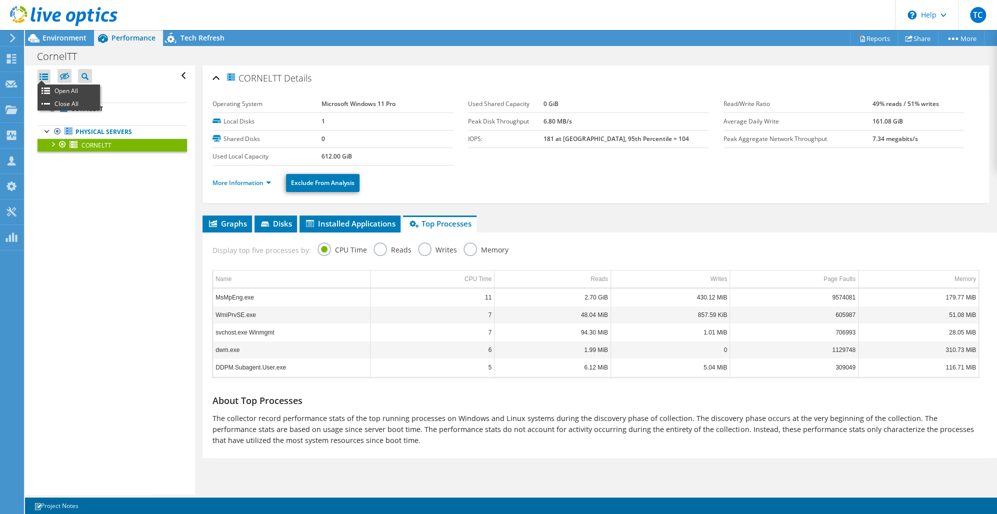
click at [48, 75] on div at bounding box center [44, 77] width 13 height 14
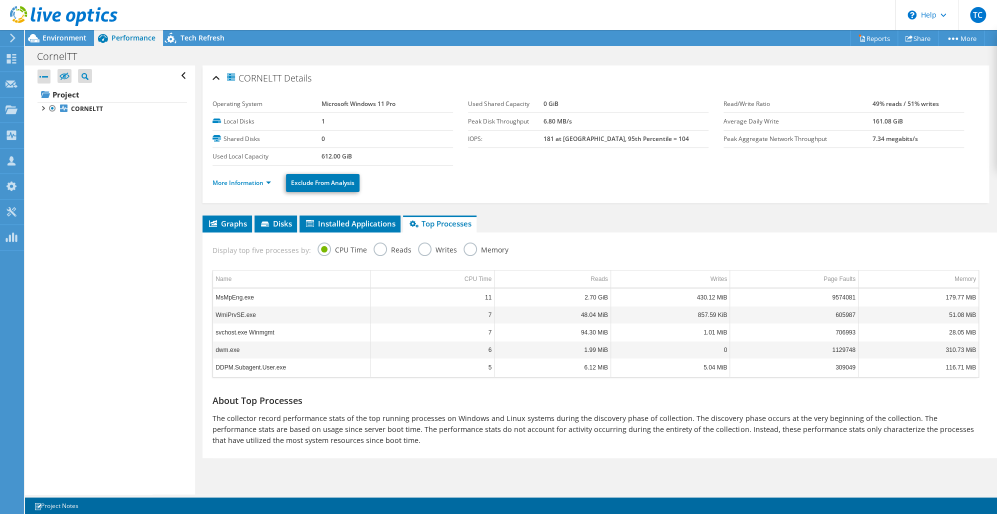
click at [48, 75] on div at bounding box center [44, 77] width 13 height 14
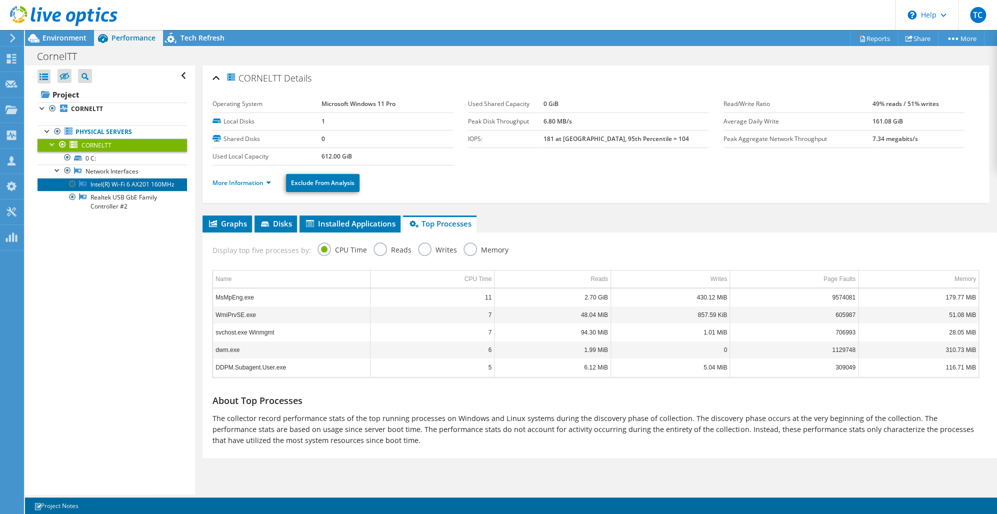
click at [104, 188] on link "Intel(R) Wi-Fi 6 AX201 160MHz" at bounding box center [113, 184] width 150 height 13
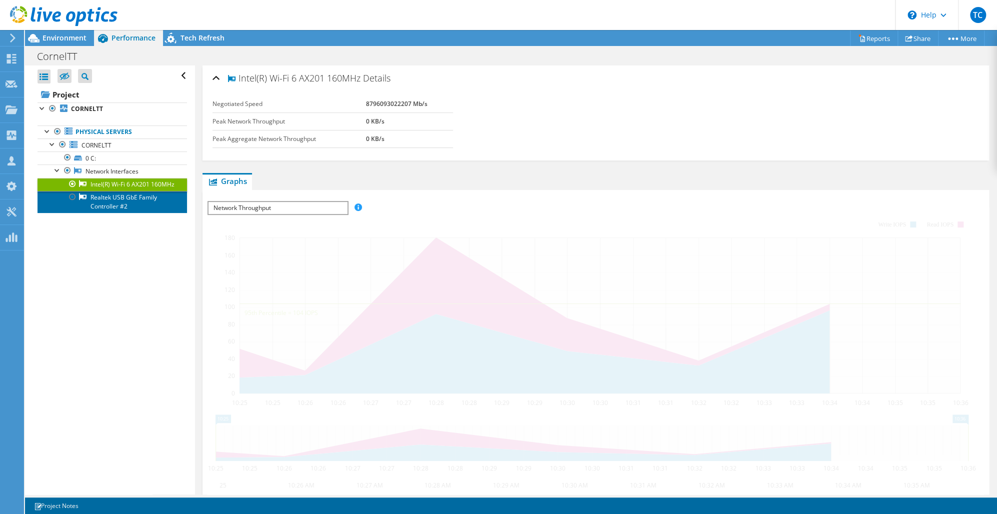
click at [112, 211] on link "Realtek USB GbE Family Controller #2" at bounding box center [113, 202] width 150 height 22
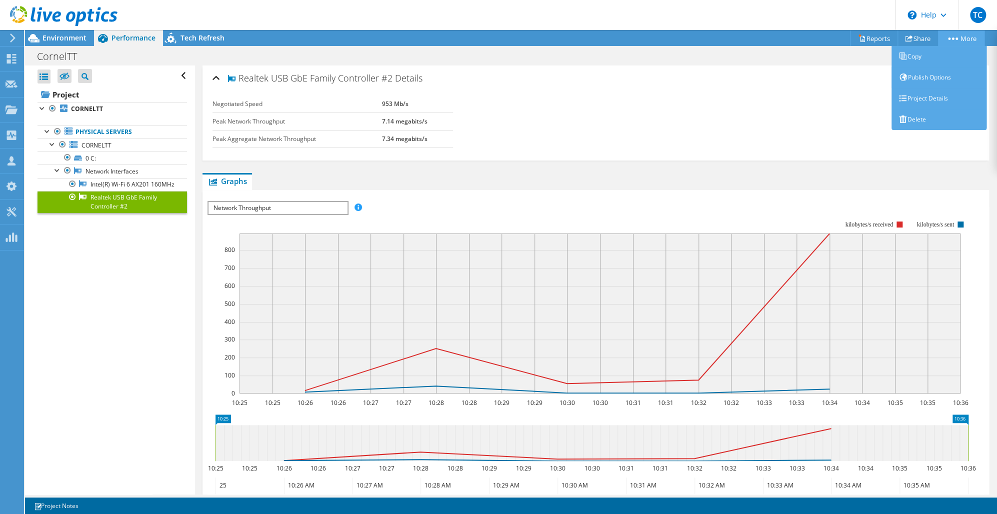
click at [948, 40] on link "More" at bounding box center [961, 39] width 47 height 16
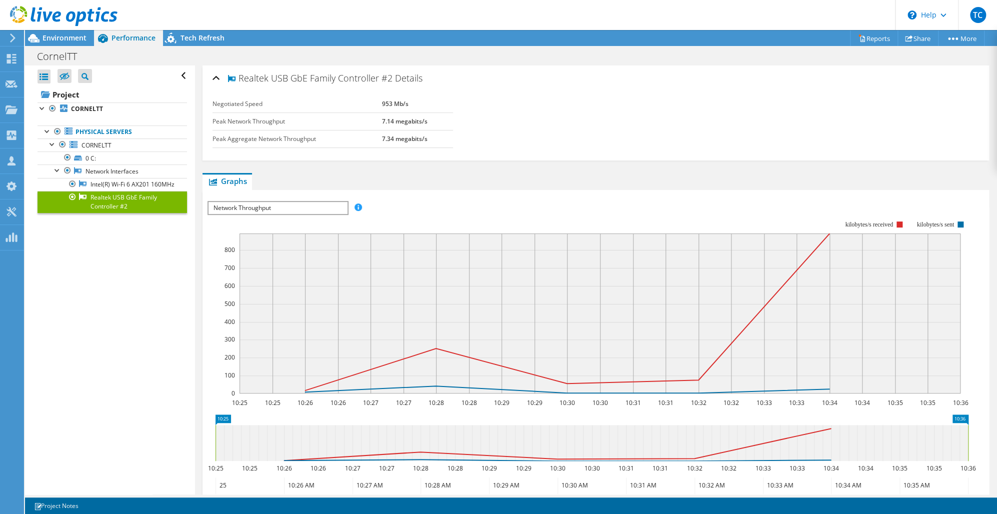
click at [823, 64] on div "CornelTT Print" at bounding box center [511, 56] width 972 height 19
click at [76, 37] on span "Environment" at bounding box center [65, 38] width 44 height 10
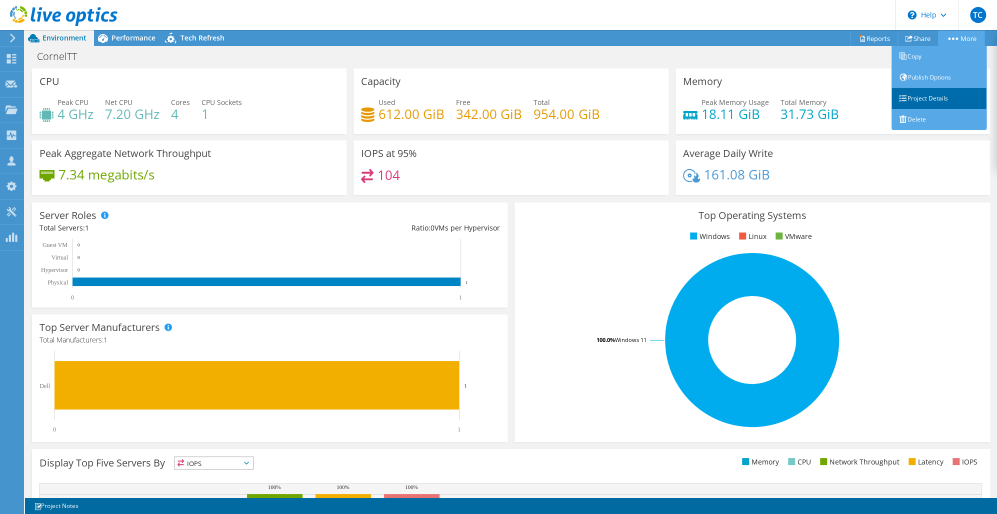
click at [941, 94] on link "Project Details" at bounding box center [939, 98] width 95 height 21
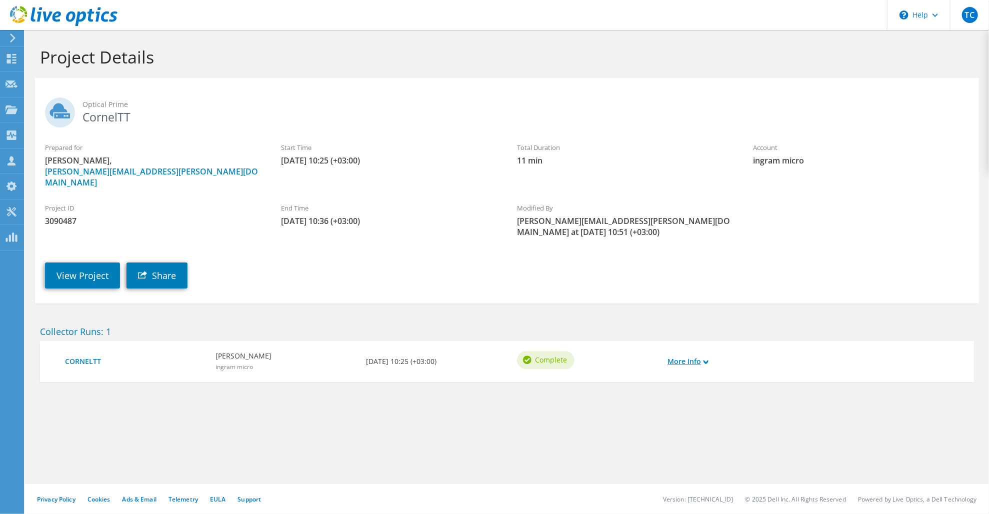
click at [682, 356] on link "More Info" at bounding box center [688, 361] width 41 height 11
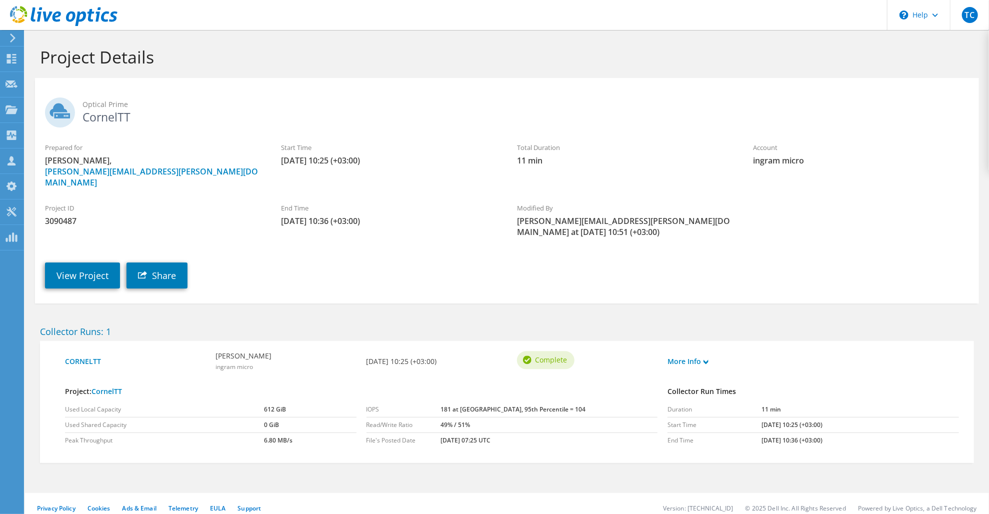
click at [97, 203] on label "Project ID" at bounding box center [153, 208] width 216 height 10
click at [80, 263] on link "View Project" at bounding box center [82, 276] width 75 height 26
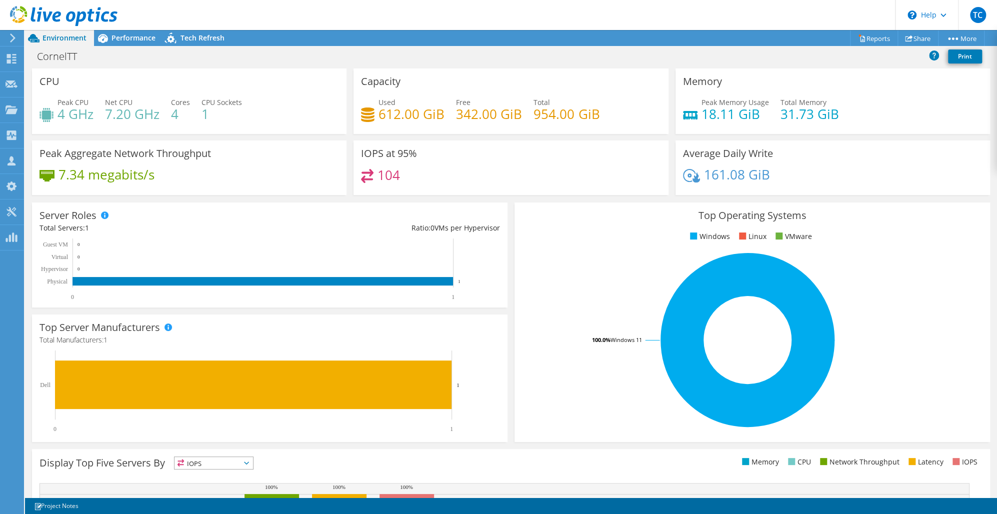
click at [291, 142] on div "Peak Aggregate Network Throughput 7.34 megabits/s" at bounding box center [189, 168] width 315 height 55
click at [202, 170] on div "7.34 megabits/s" at bounding box center [190, 179] width 300 height 21
click at [156, 120] on h4 "7.20 GHz" at bounding box center [132, 114] width 55 height 11
click at [104, 40] on icon at bounding box center [103, 38] width 10 height 9
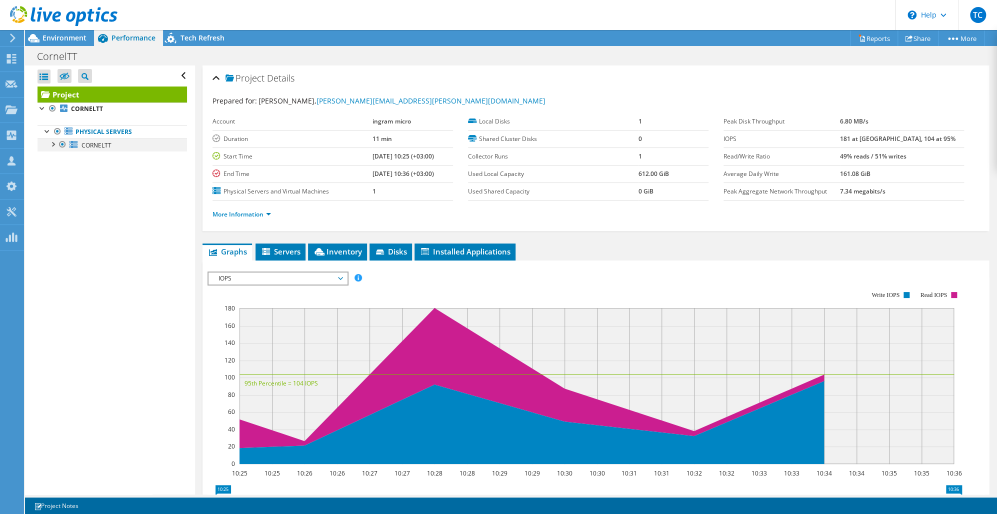
click at [54, 144] on div at bounding box center [53, 144] width 10 height 10
click at [917, 159] on td "49% reads / 51% writes" at bounding box center [902, 157] width 124 height 18
click at [897, 137] on b "181 at [GEOGRAPHIC_DATA], 104 at 95%" at bounding box center [898, 139] width 116 height 9
click at [270, 213] on link "More Information" at bounding box center [242, 214] width 59 height 9
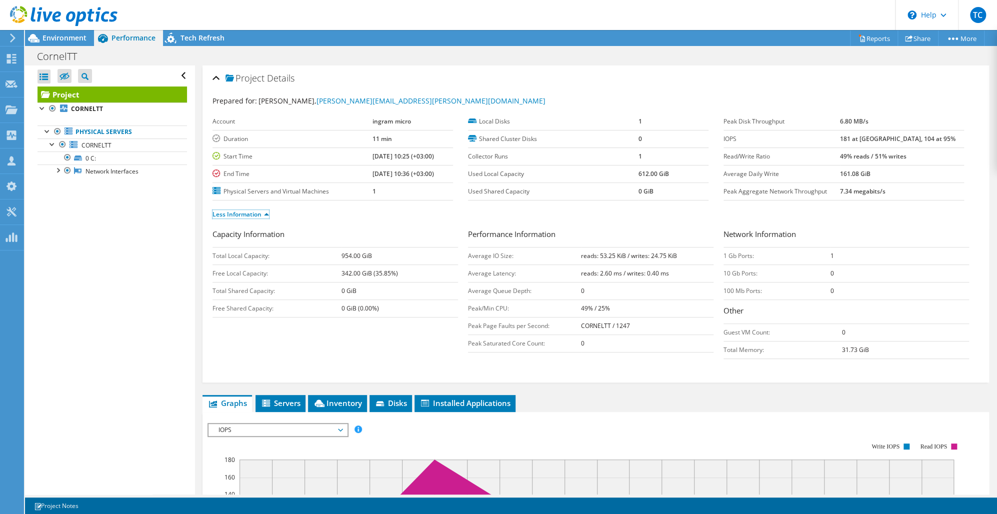
scroll to position [200, 0]
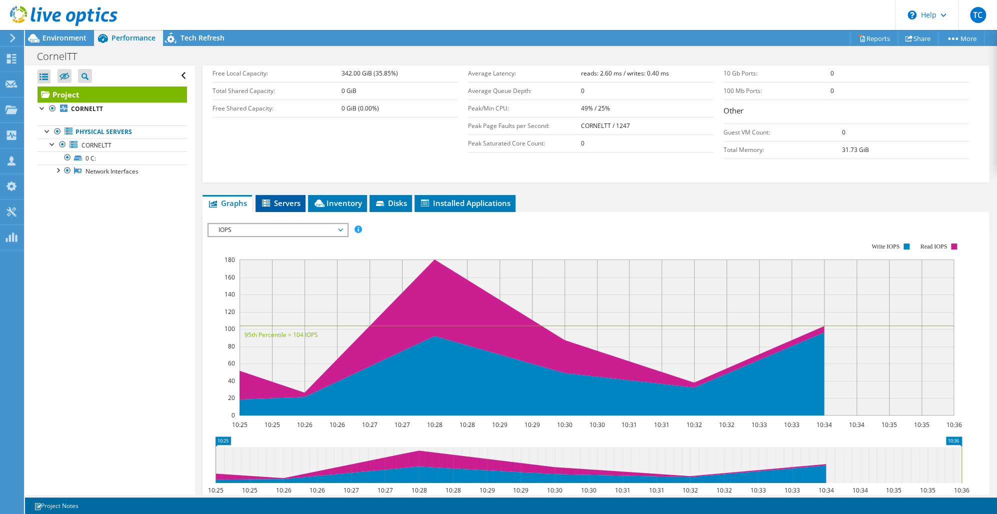
click at [273, 204] on span "Servers" at bounding box center [281, 203] width 40 height 10
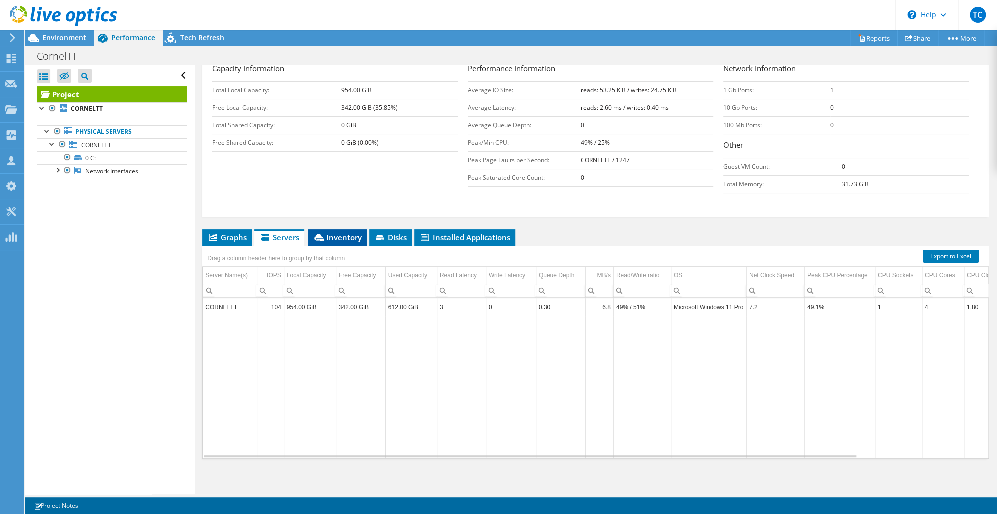
click at [329, 238] on span "Inventory" at bounding box center [337, 238] width 49 height 10
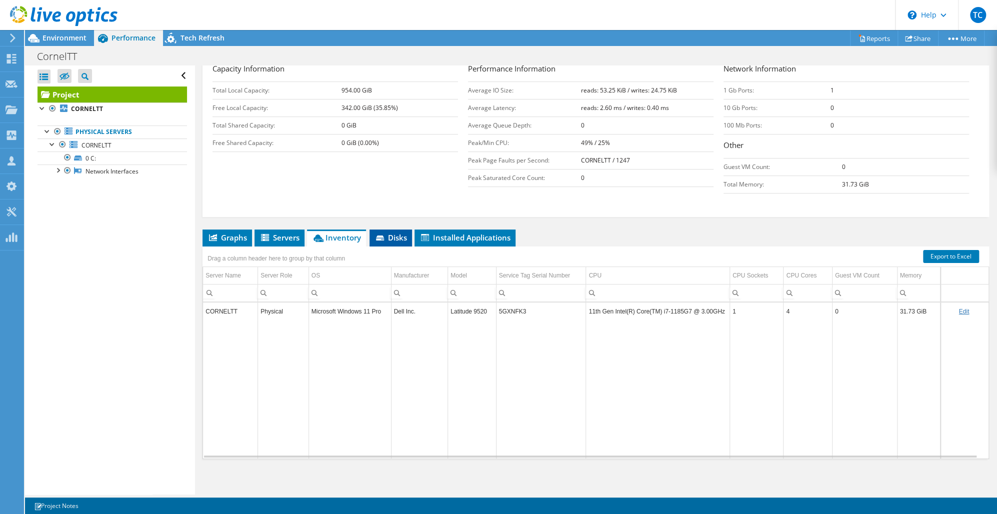
click at [399, 234] on span "Disks" at bounding box center [391, 238] width 33 height 10
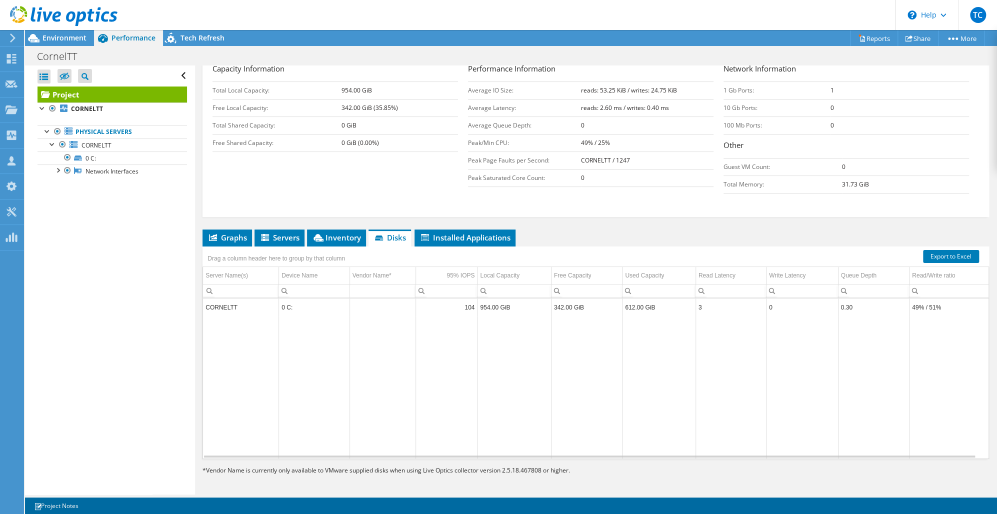
scroll to position [0, 0]
